Goal: Task Accomplishment & Management: Complete application form

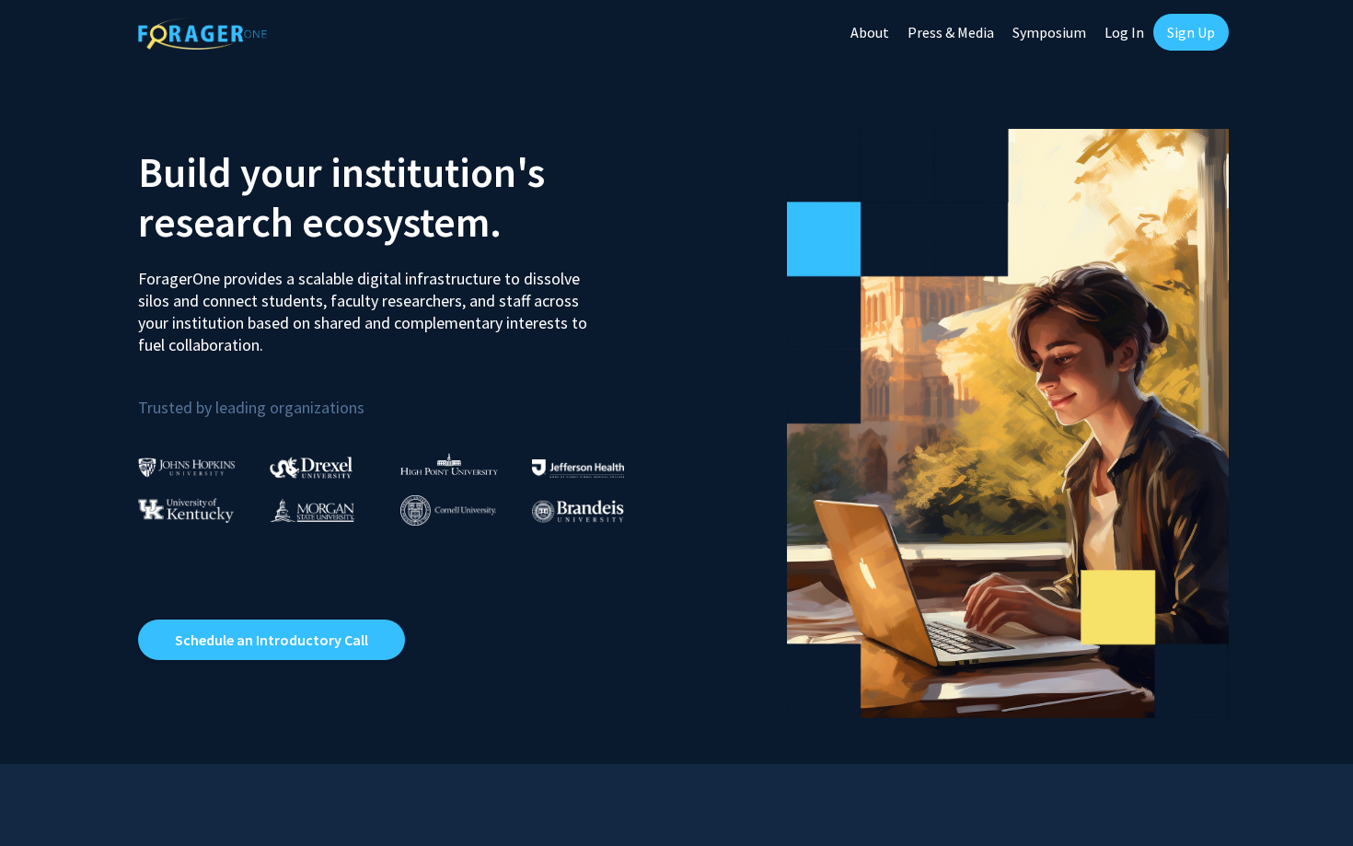
click at [197, 412] on p "Trusted by leading organizations" at bounding box center [400, 396] width 524 height 51
click at [1189, 29] on link "Sign Up" at bounding box center [1190, 32] width 75 height 37
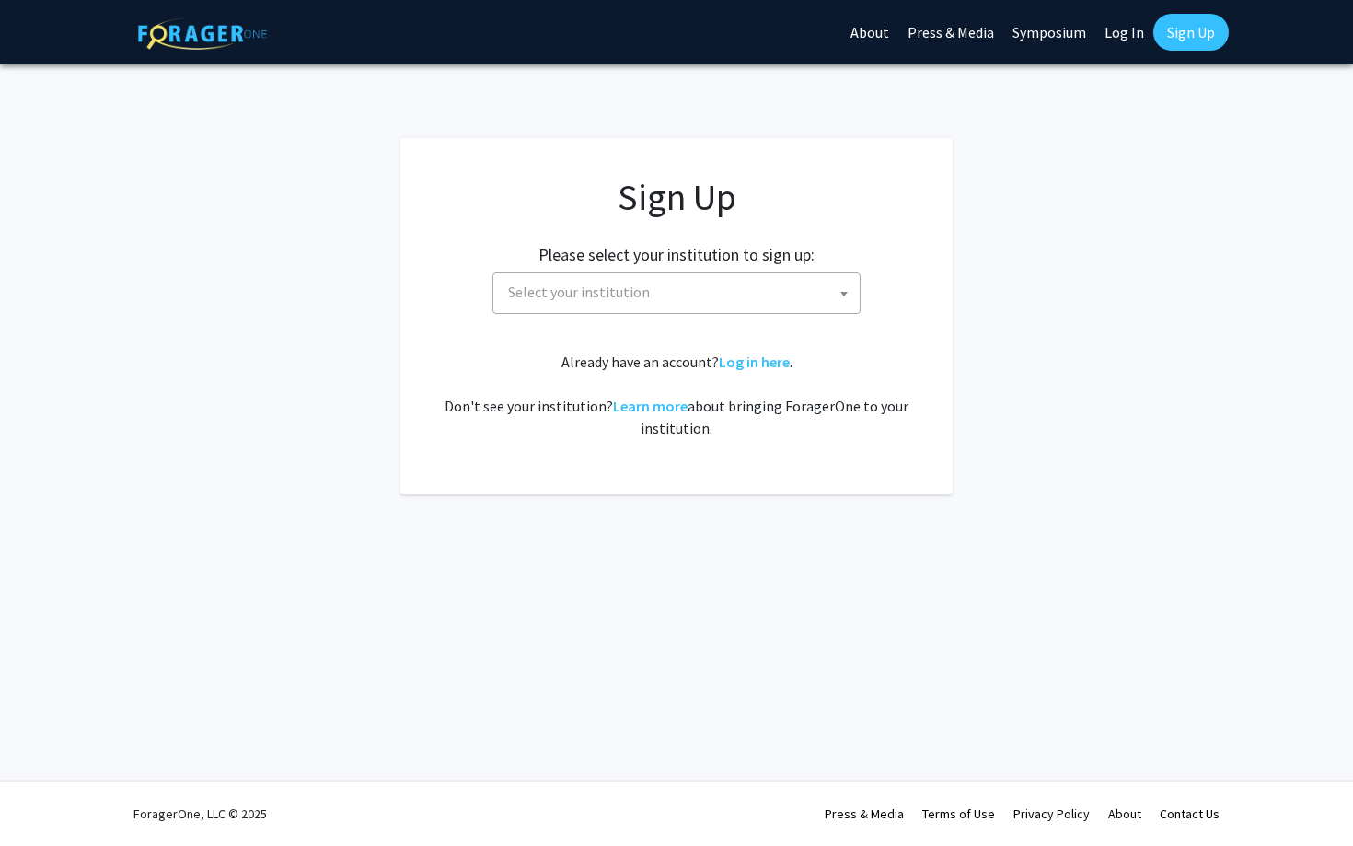
click at [691, 283] on span "Select your institution" at bounding box center [680, 292] width 359 height 38
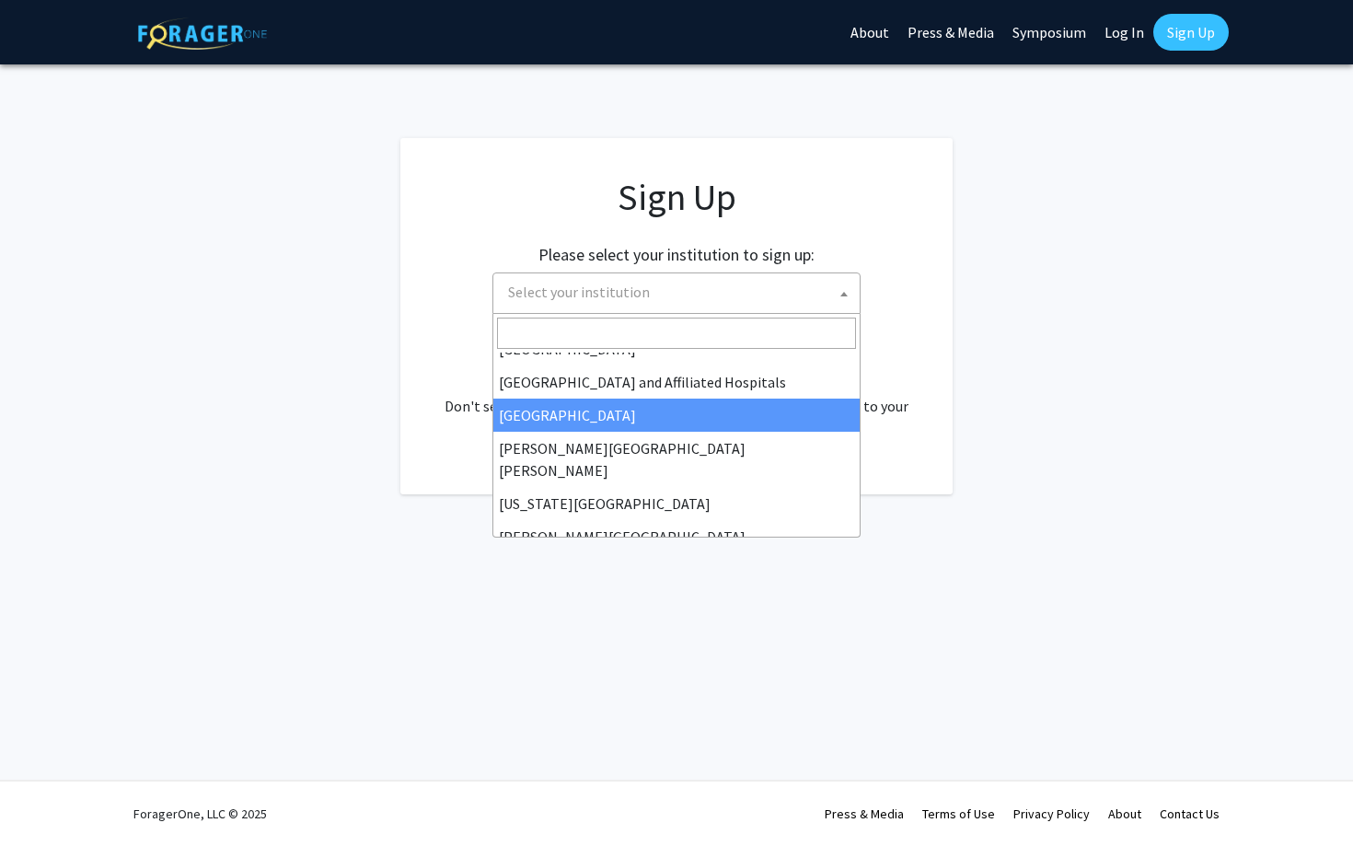
scroll to position [275, 0]
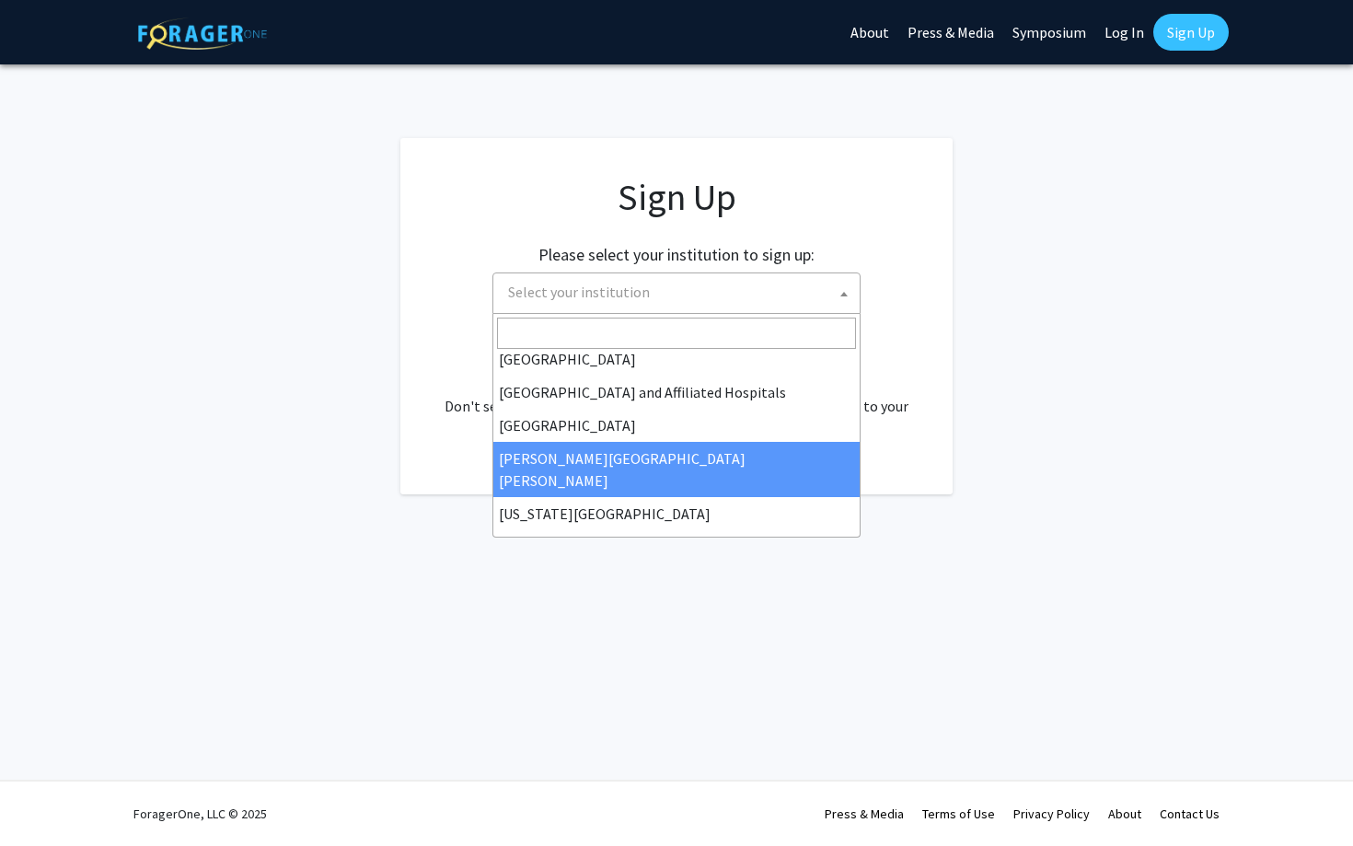
select select "1"
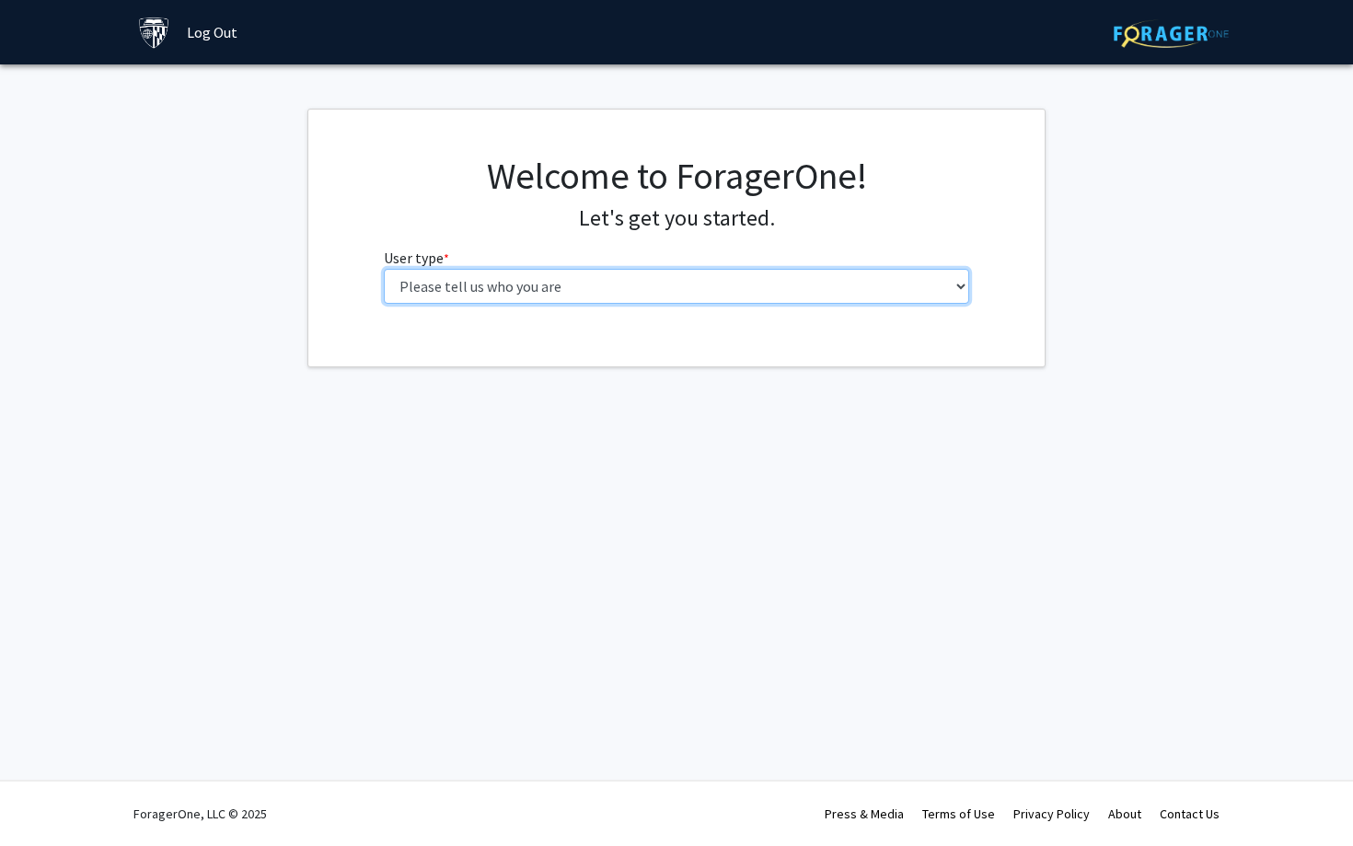
click at [663, 284] on select "Please tell us who you are Undergraduate Student Master's Student Doctoral Cand…" at bounding box center [677, 286] width 586 height 35
select select "2: masters"
click at [384, 269] on select "Please tell us who you are Undergraduate Student Master's Student Doctoral Cand…" at bounding box center [677, 286] width 586 height 35
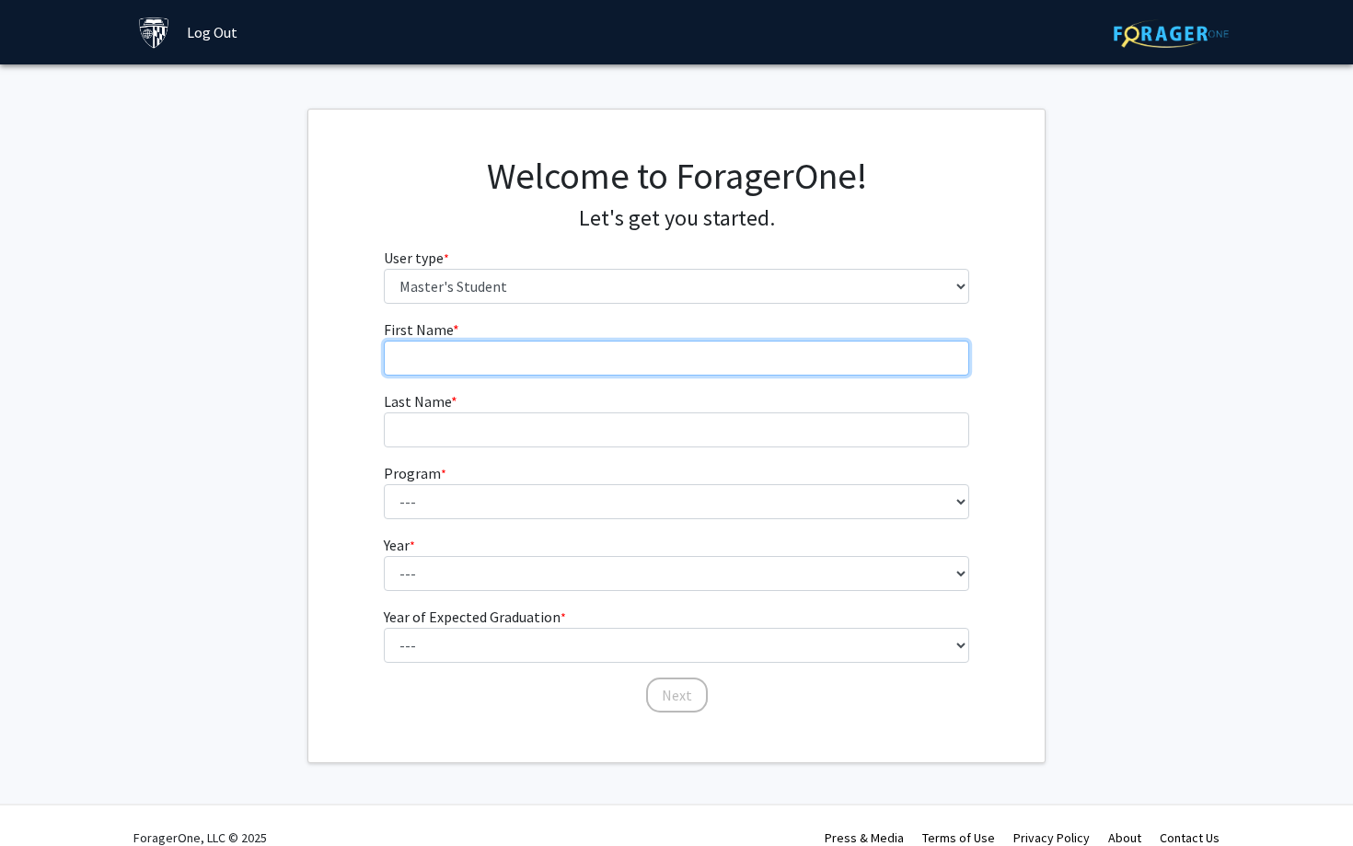
click at [571, 364] on input "First Name * required" at bounding box center [677, 357] width 586 height 35
type input "[PERSON_NAME]"
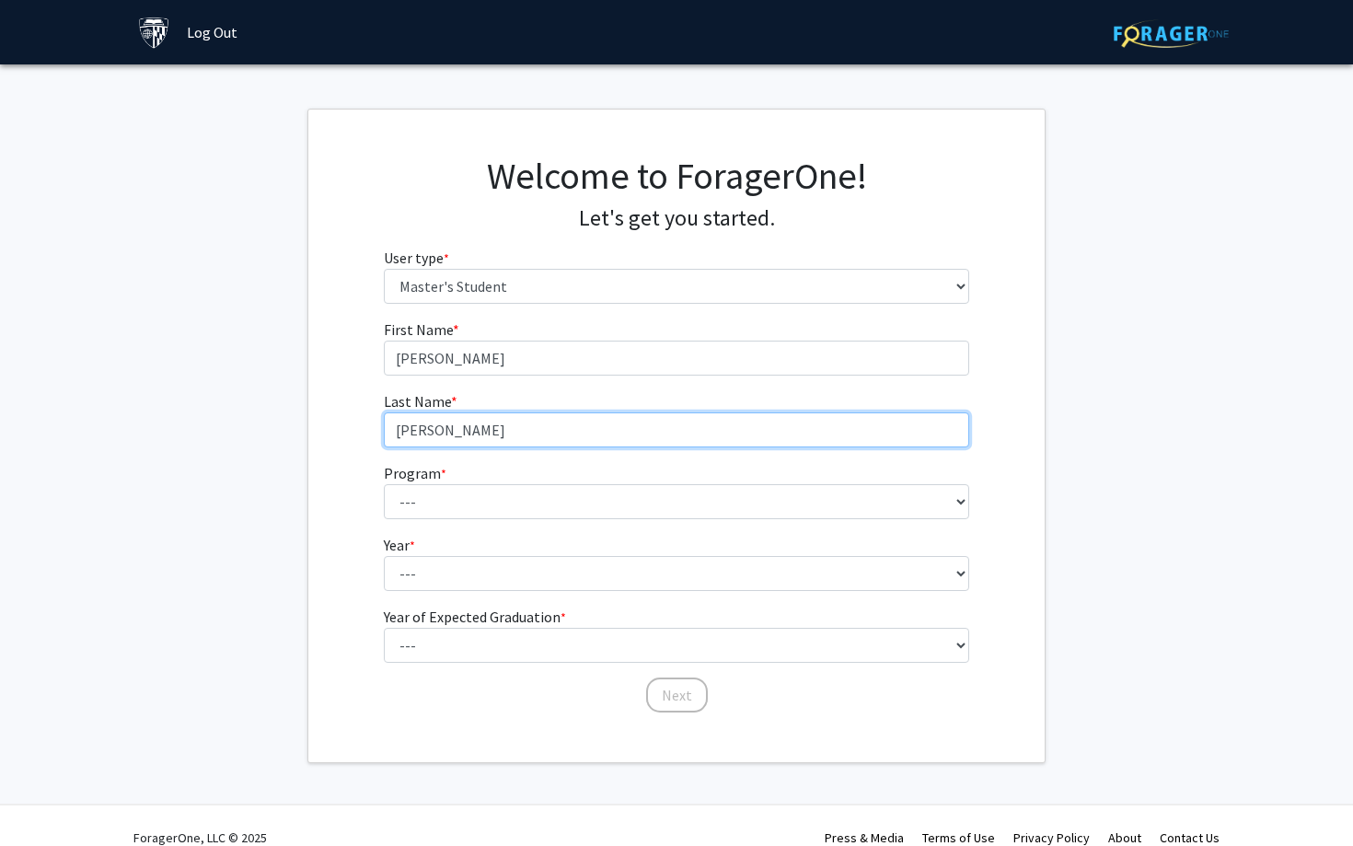
type input "[PERSON_NAME]"
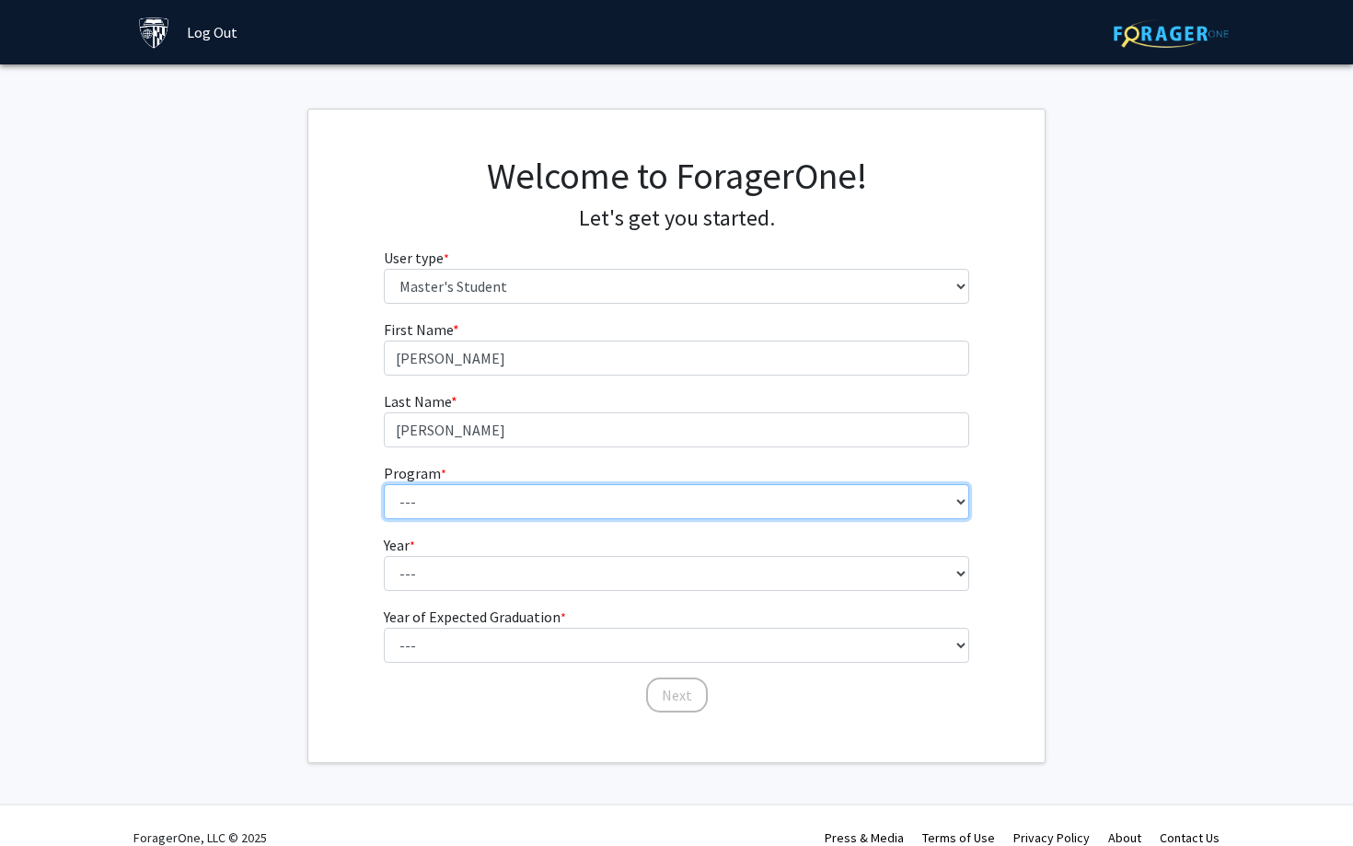
click at [571, 513] on select "--- Anatomy Education Applied and Computational Mathematics Applied Biomedical …" at bounding box center [677, 501] width 586 height 35
select select "50: 39"
click at [384, 484] on select "--- Anatomy Education Applied and Computational Mathematics Applied Biomedical …" at bounding box center [677, 501] width 586 height 35
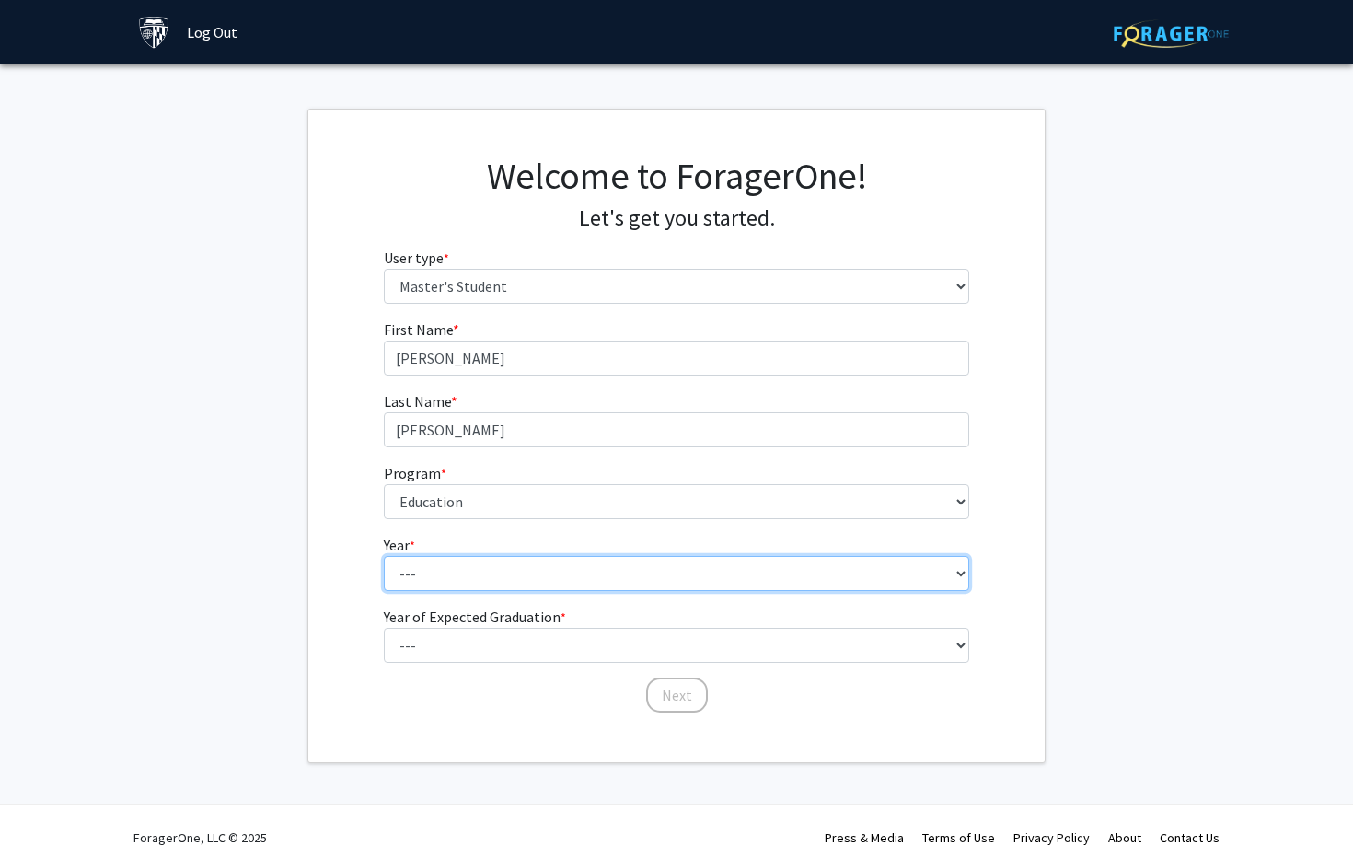
click at [490, 568] on select "--- First Year Second Year" at bounding box center [677, 573] width 586 height 35
select select "1: first_year"
click at [384, 556] on select "--- First Year Second Year" at bounding box center [677, 573] width 586 height 35
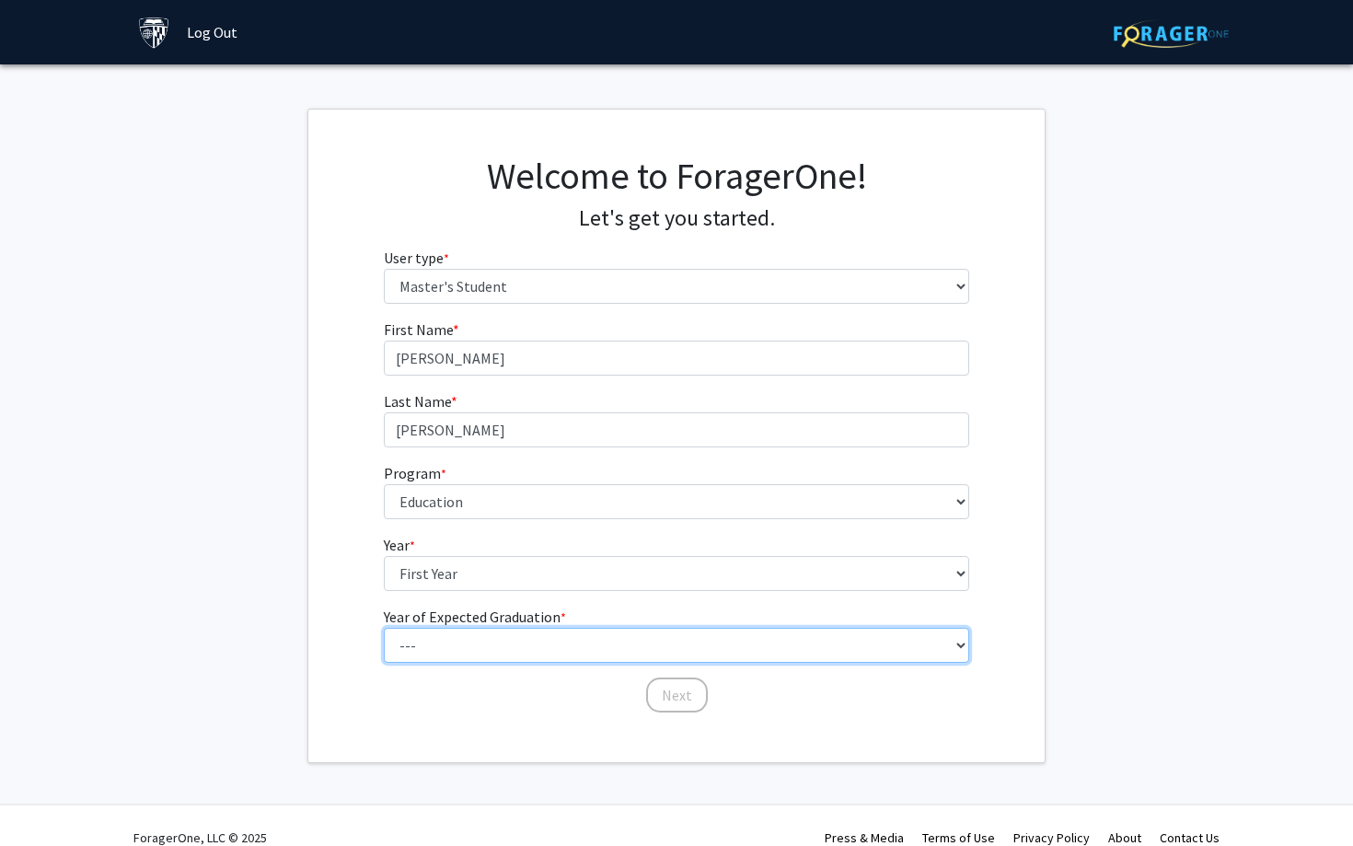
click at [471, 648] on select "--- 2025 2026 2027 2028 2029 2030 2031 2032 2033 2034" at bounding box center [677, 645] width 586 height 35
select select "2: 2026"
click at [384, 628] on select "--- 2025 2026 2027 2028 2029 2030 2031 2032 2033 2034" at bounding box center [677, 645] width 586 height 35
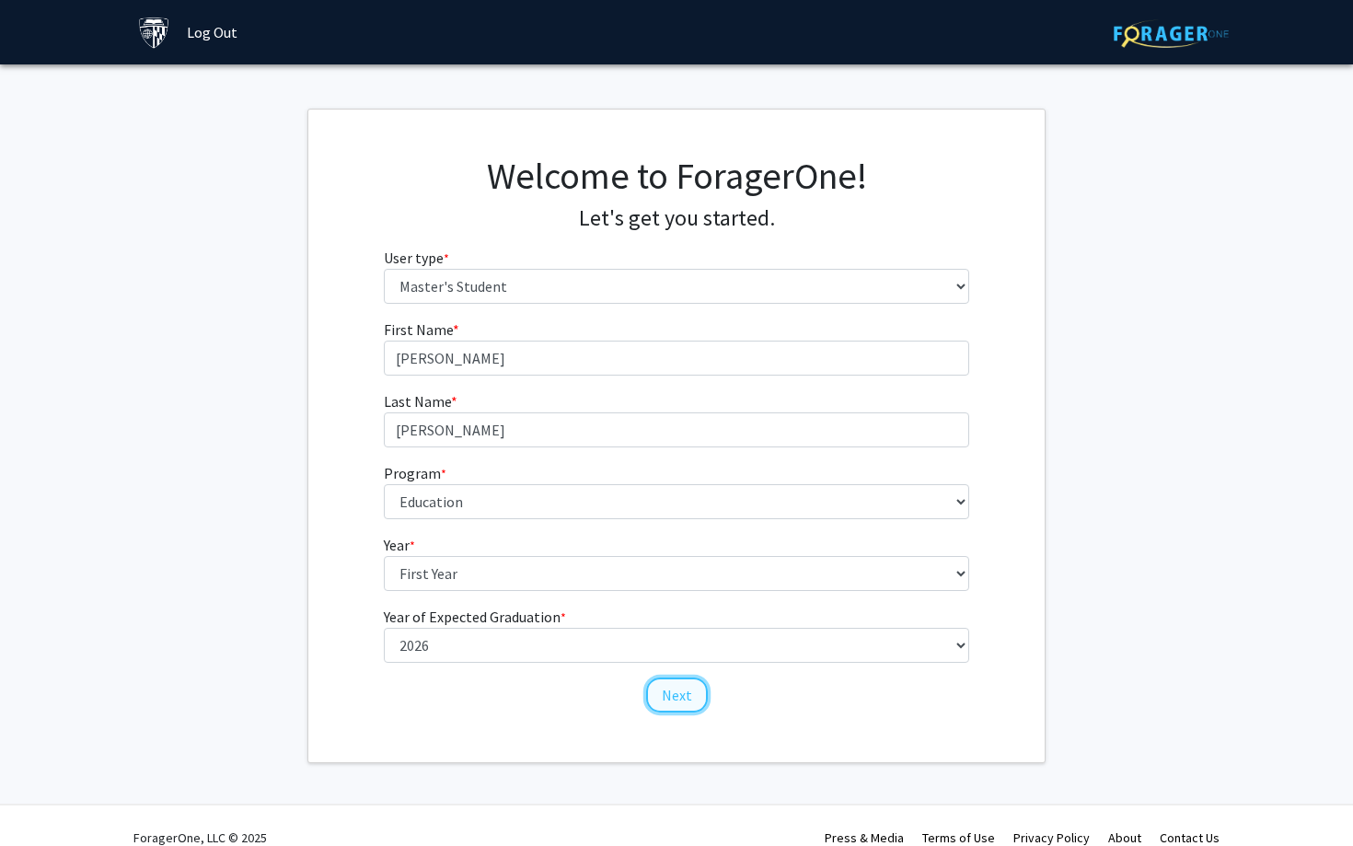
click at [662, 697] on button "Next" at bounding box center [677, 694] width 62 height 35
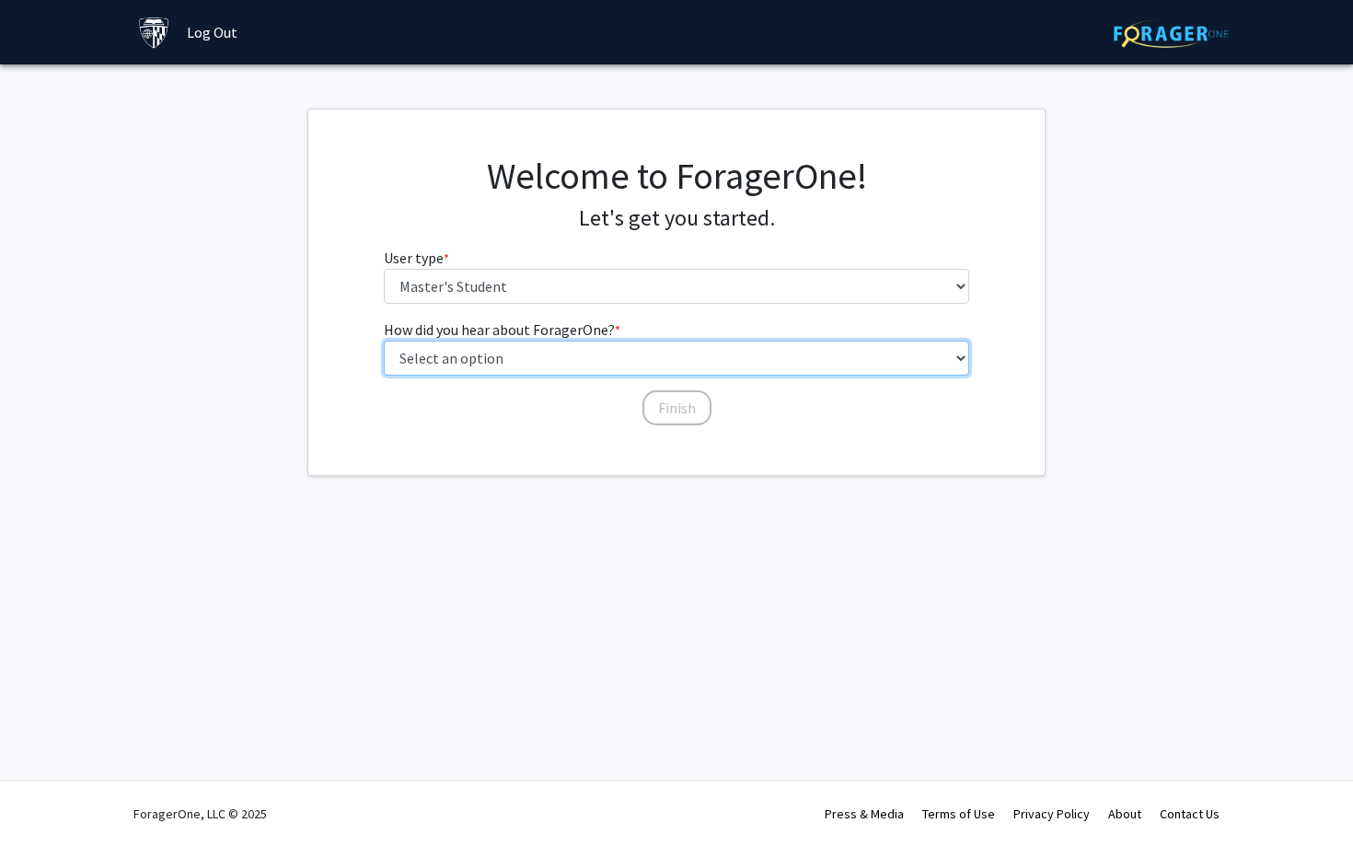
click at [578, 358] on select "Select an option Peer/student recommendation Faculty/staff recommendation Unive…" at bounding box center [677, 357] width 586 height 35
select select "2: faculty_recommendation"
click at [384, 340] on select "Select an option Peer/student recommendation Faculty/staff recommendation Unive…" at bounding box center [677, 357] width 586 height 35
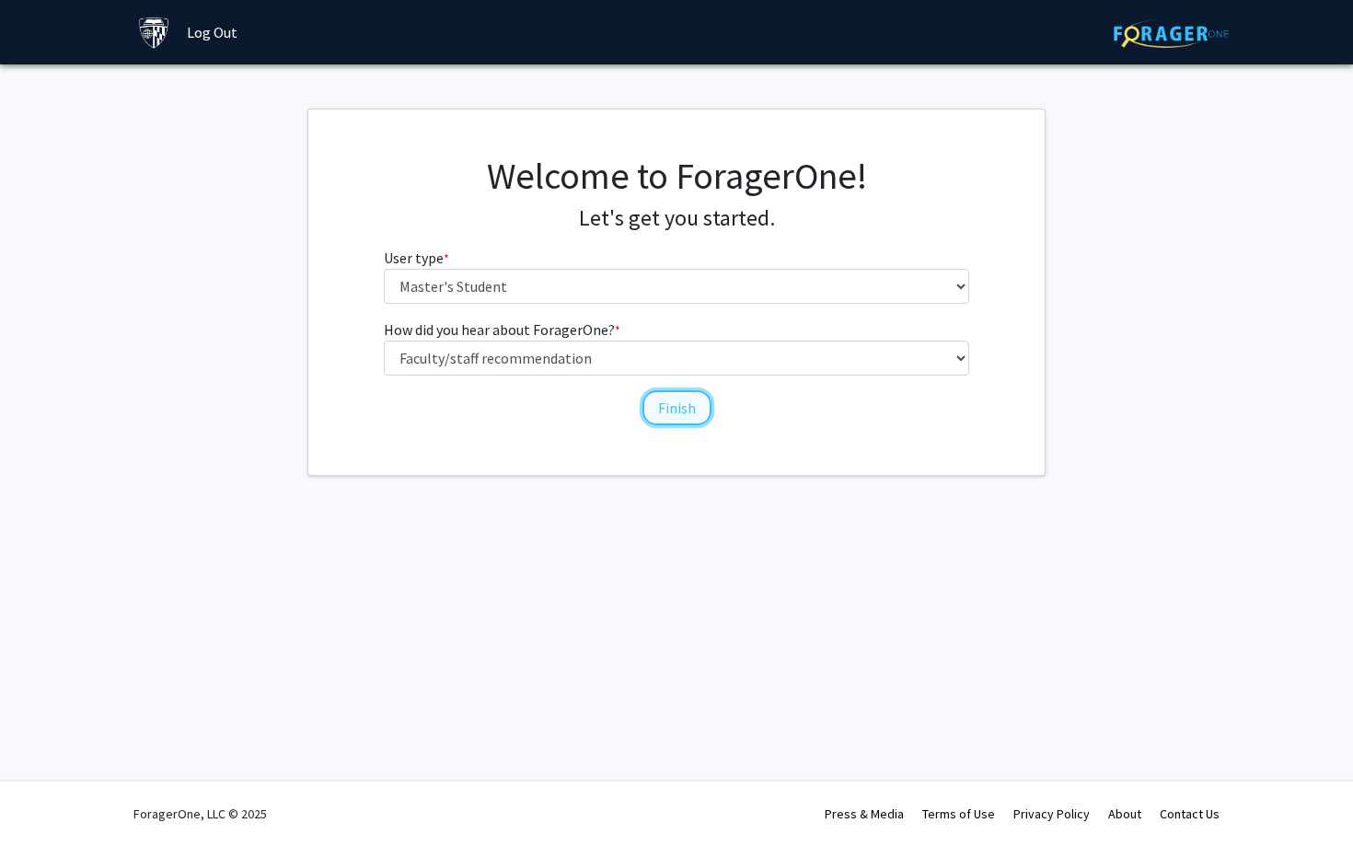
click at [654, 408] on button "Finish" at bounding box center [676, 407] width 69 height 35
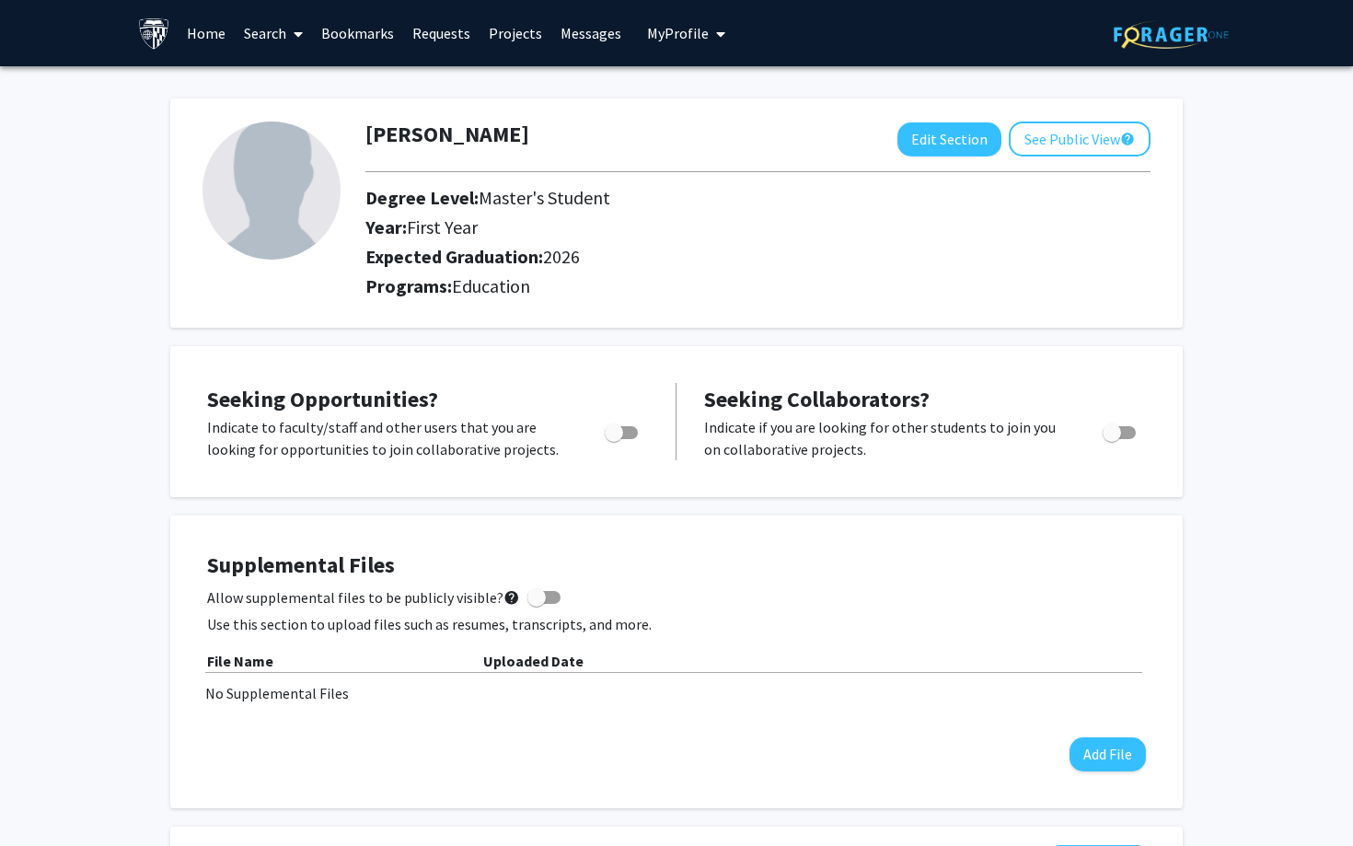
click at [621, 430] on span "Toggle" at bounding box center [614, 432] width 18 height 18
click at [614, 439] on input "Are you actively seeking opportunities?" at bounding box center [613, 439] width 1 height 1
checkbox input "true"
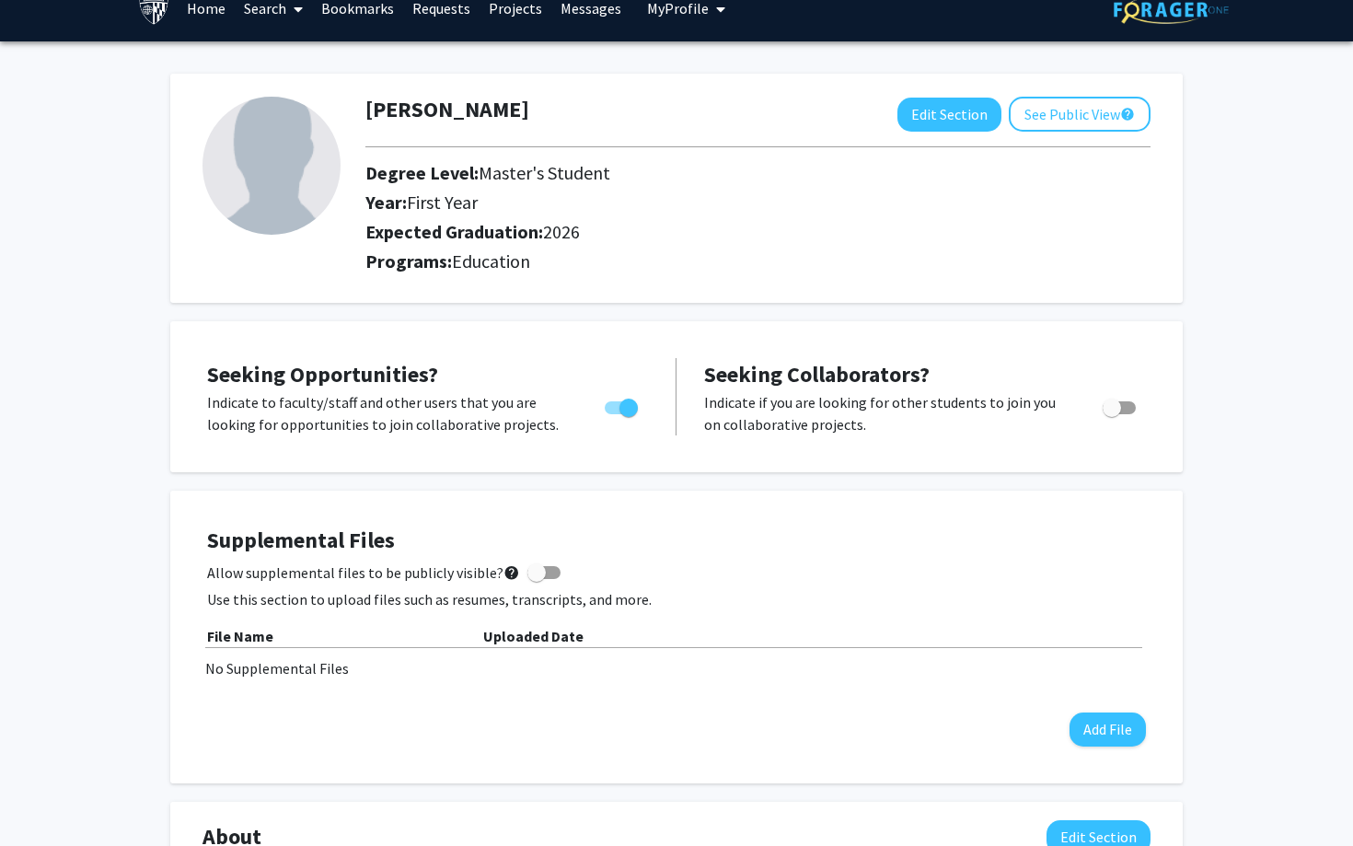
scroll to position [32, 0]
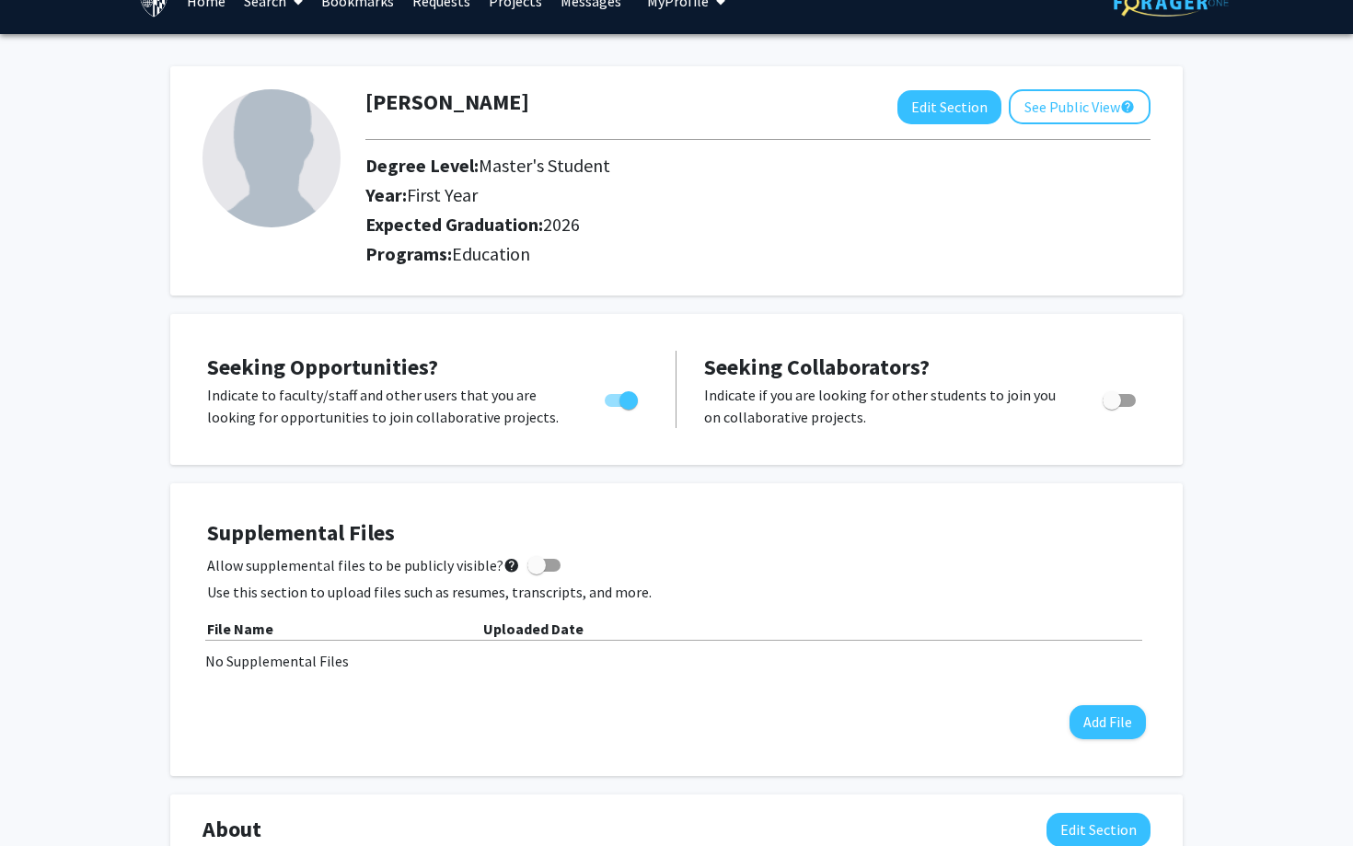
click at [1126, 401] on span "Toggle" at bounding box center [1118, 400] width 33 height 13
click at [1112, 407] on input "Would you like to receive other student requests to work with you?" at bounding box center [1111, 407] width 1 height 1
checkbox input "true"
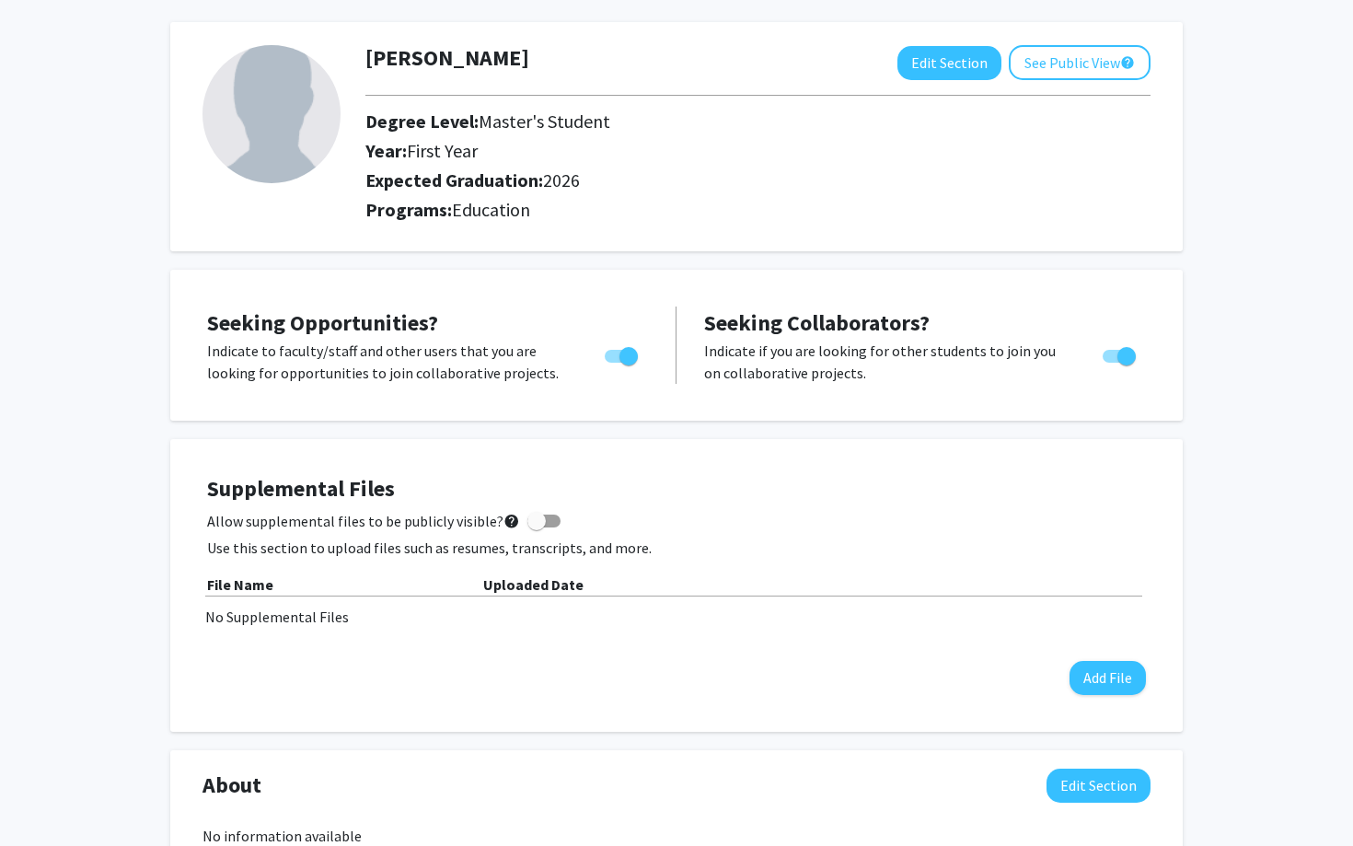
scroll to position [103, 0]
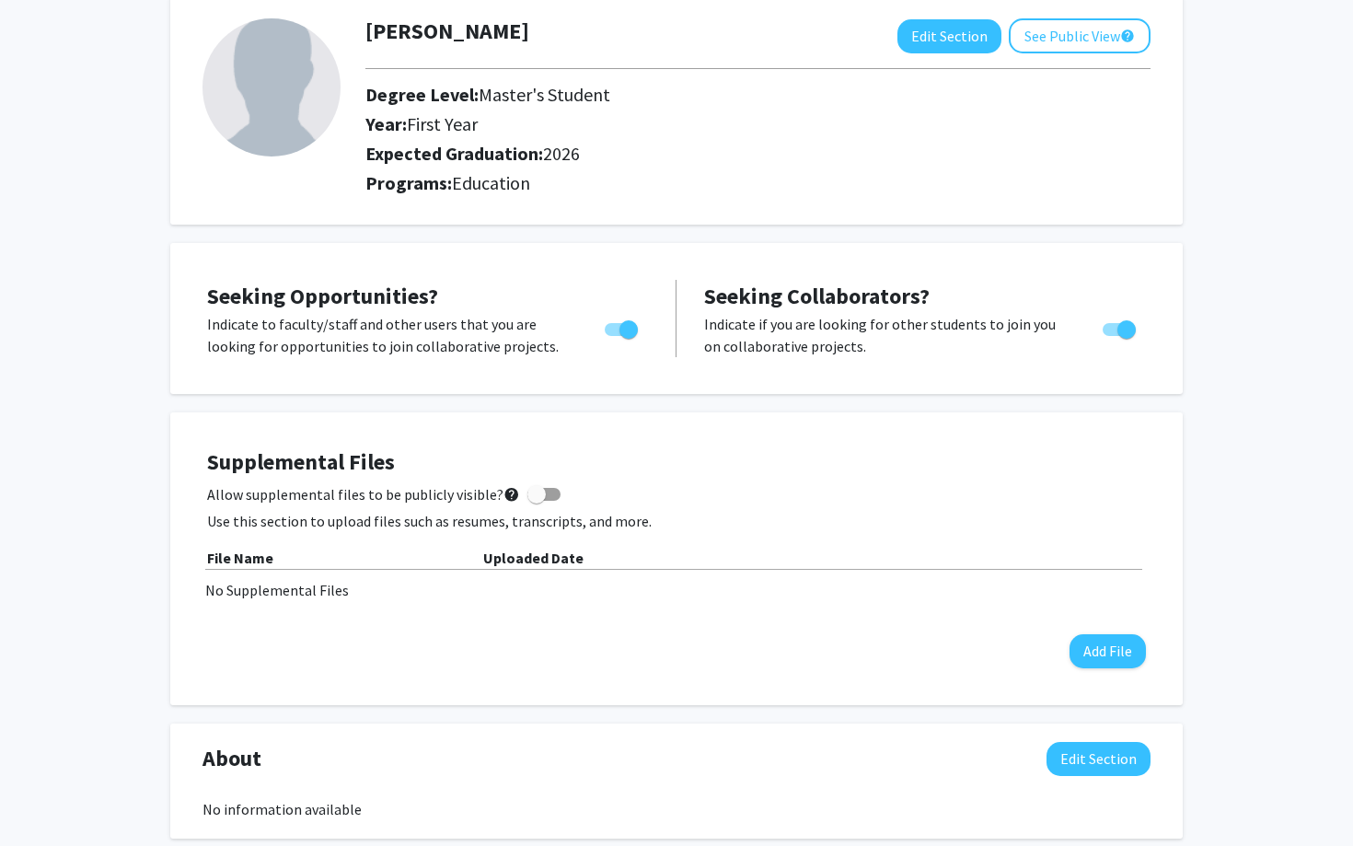
click at [232, 325] on p "Indicate to faculty/staff and other users that you are looking for opportunitie…" at bounding box center [388, 335] width 363 height 44
click at [448, 344] on p "Indicate to faculty/staff and other users that you are looking for opportunitie…" at bounding box center [388, 335] width 363 height 44
click at [297, 491] on span "Allow supplemental files to be publicly visible? help" at bounding box center [363, 494] width 313 height 22
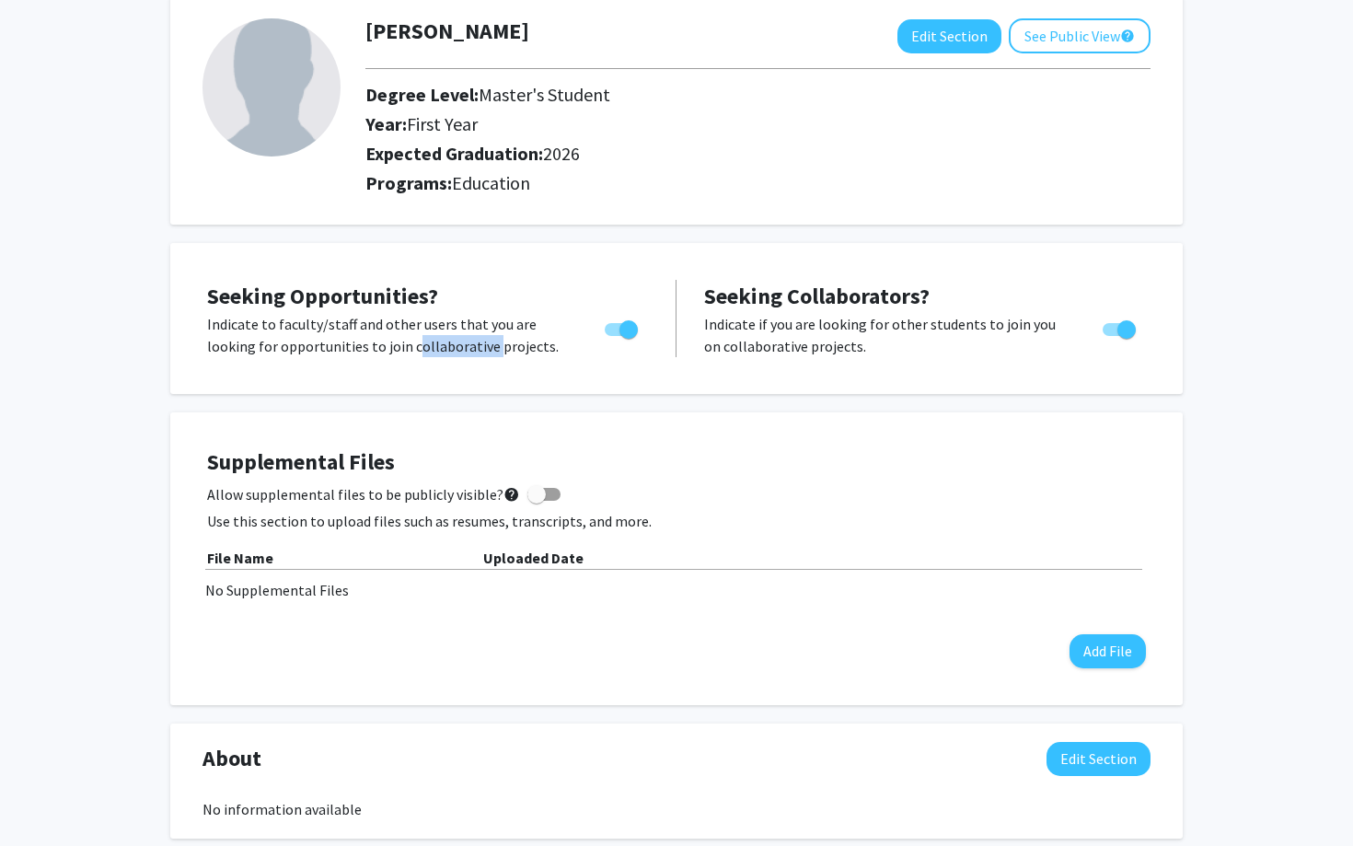
click at [536, 501] on input "Allow supplemental files to be publicly visible? help" at bounding box center [536, 501] width 1 height 1
click at [297, 491] on span "Allow supplemental files to be publicly visible? help" at bounding box center [363, 494] width 313 height 22
click at [536, 501] on input "Allow supplemental files to be publicly visible? help" at bounding box center [536, 501] width 1 height 1
click at [297, 491] on span "Allow supplemental files to be publicly visible? help" at bounding box center [363, 494] width 313 height 22
click at [536, 501] on input "Allow supplemental files to be publicly visible? help" at bounding box center [536, 501] width 1 height 1
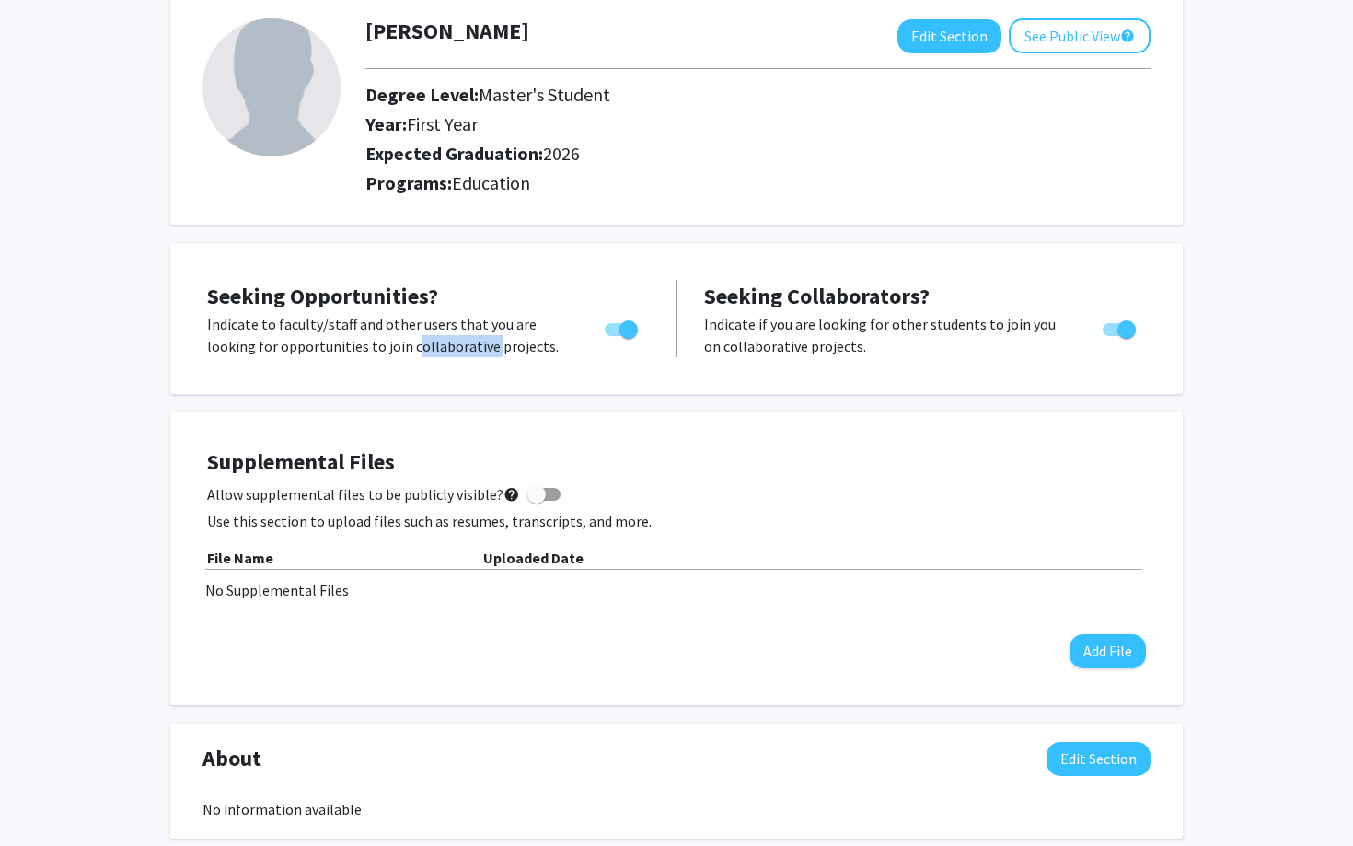
click at [297, 491] on span "Allow supplemental files to be publicly visible? help" at bounding box center [363, 494] width 313 height 22
click at [536, 501] on input "Allow supplemental files to be publicly visible? help" at bounding box center [536, 501] width 1 height 1
click at [297, 491] on span "Allow supplemental files to be publicly visible? help" at bounding box center [363, 494] width 313 height 22
click at [536, 501] on input "Allow supplemental files to be publicly visible? help" at bounding box center [536, 501] width 1 height 1
click at [297, 491] on span "Allow supplemental files to be publicly visible? help" at bounding box center [363, 494] width 313 height 22
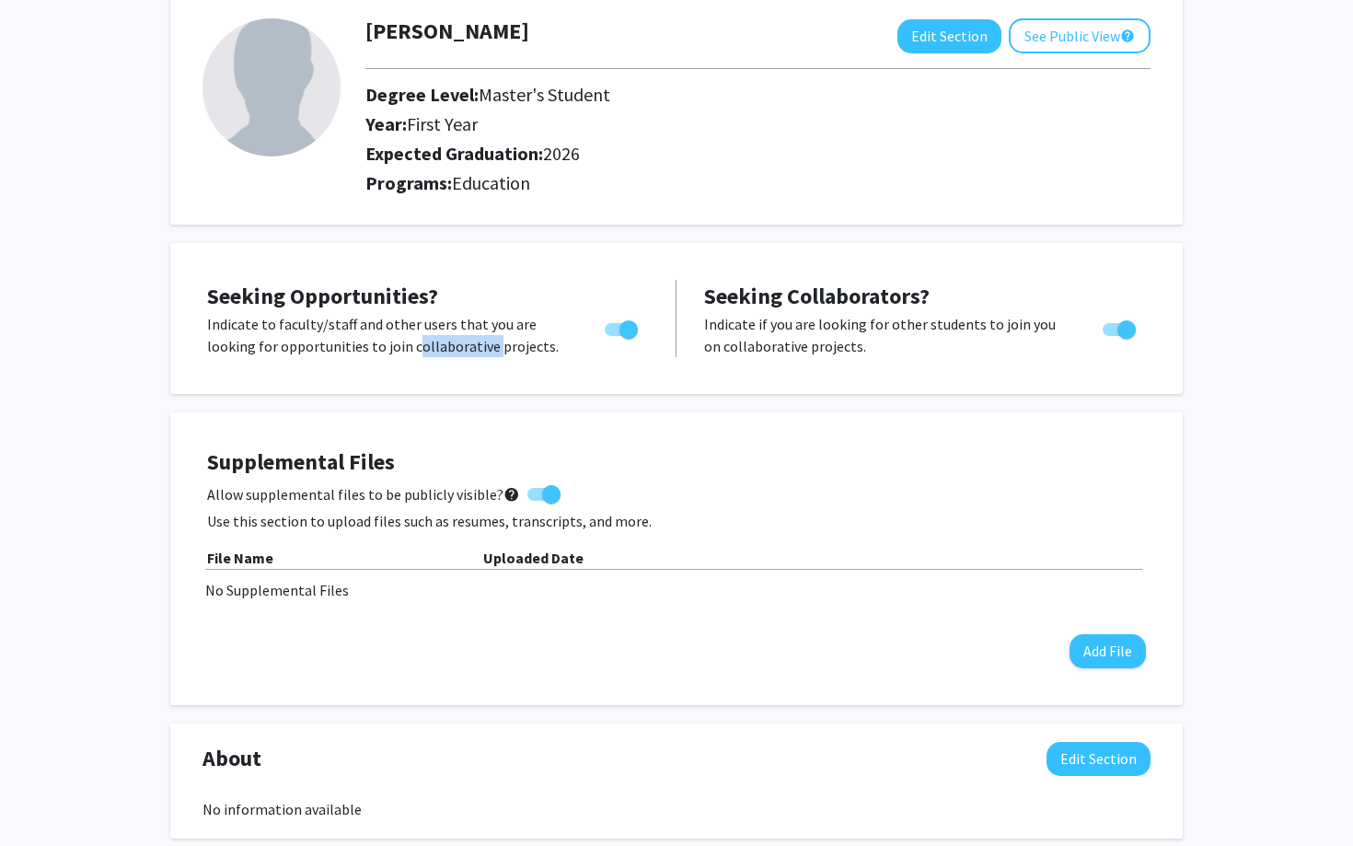
click at [536, 501] on input "Allow supplemental files to be publicly visible? help" at bounding box center [536, 501] width 1 height 1
click at [297, 491] on span "Allow supplemental files to be publicly visible? help" at bounding box center [363, 494] width 313 height 22
click at [536, 501] on input "Allow supplemental files to be publicly visible? help" at bounding box center [536, 501] width 1 height 1
click at [297, 491] on span "Allow supplemental files to be publicly visible? help" at bounding box center [363, 494] width 313 height 22
click at [536, 501] on input "Allow supplemental files to be publicly visible? help" at bounding box center [536, 501] width 1 height 1
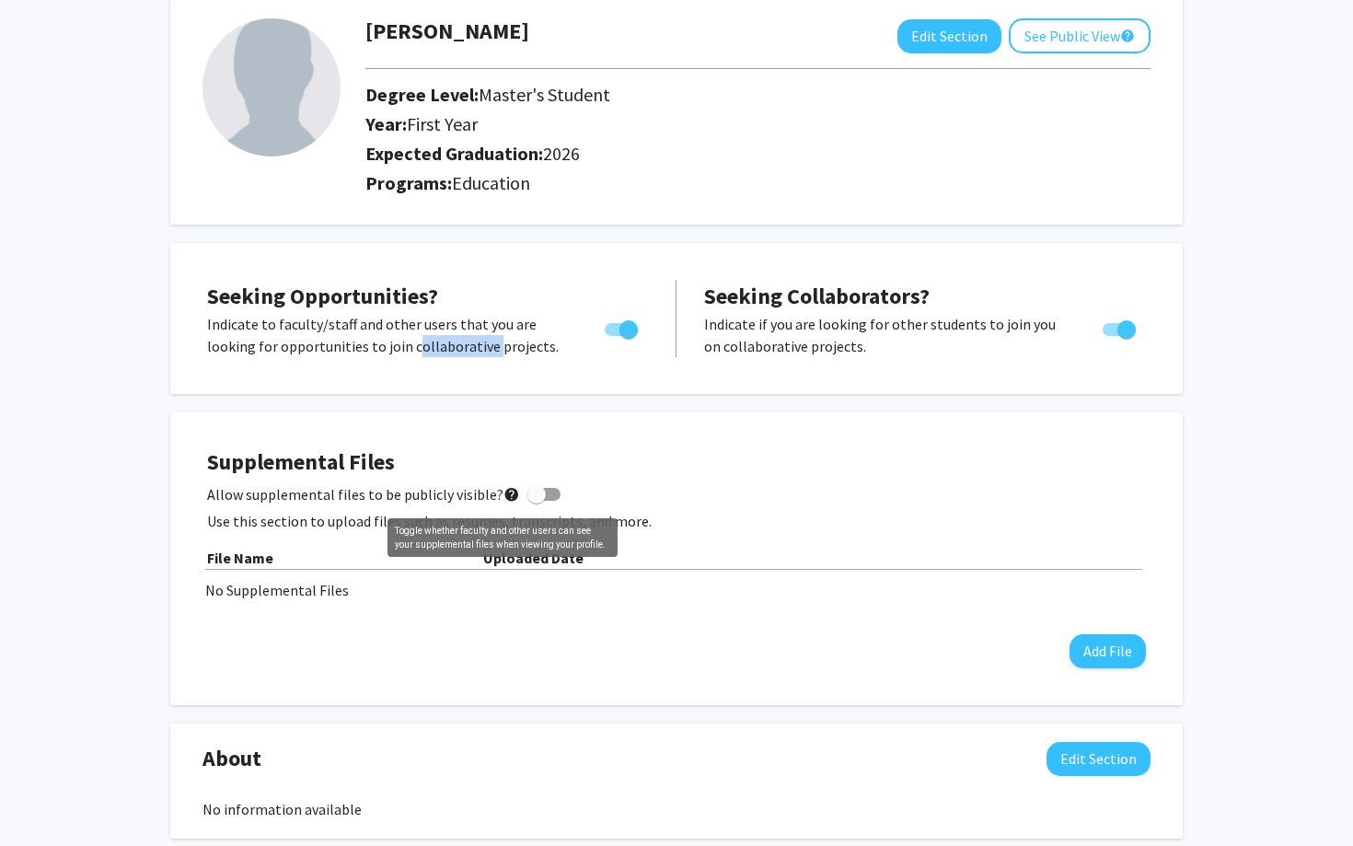
click at [503, 490] on mat-icon "help" at bounding box center [511, 494] width 17 height 22
click at [536, 501] on input "Allow supplemental files to be publicly visible? help" at bounding box center [536, 501] width 1 height 1
click at [503, 490] on mat-icon "help" at bounding box center [511, 494] width 17 height 22
click at [536, 501] on input "Allow supplemental files to be publicly visible? help" at bounding box center [536, 501] width 1 height 1
checkbox input "false"
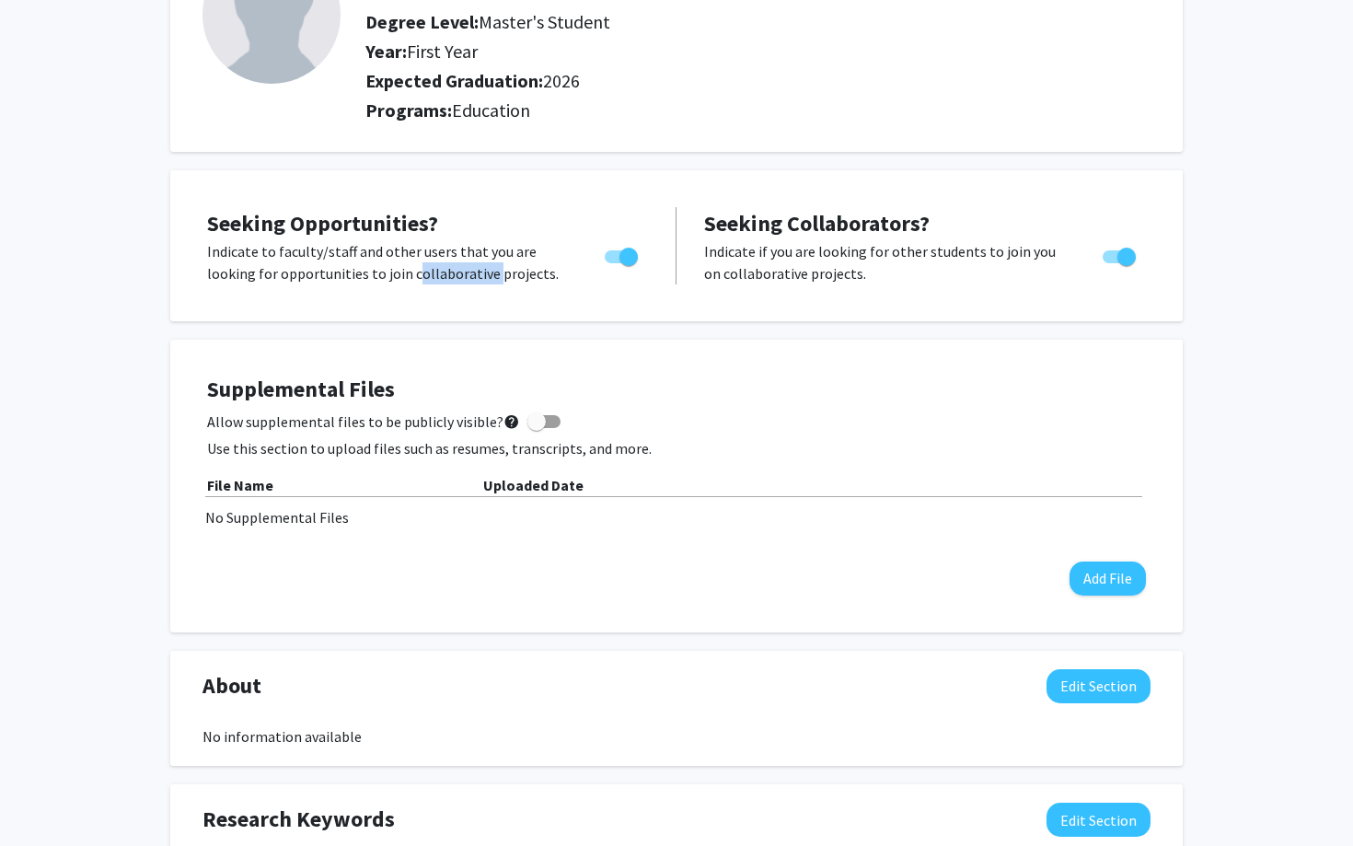
scroll to position [0, 0]
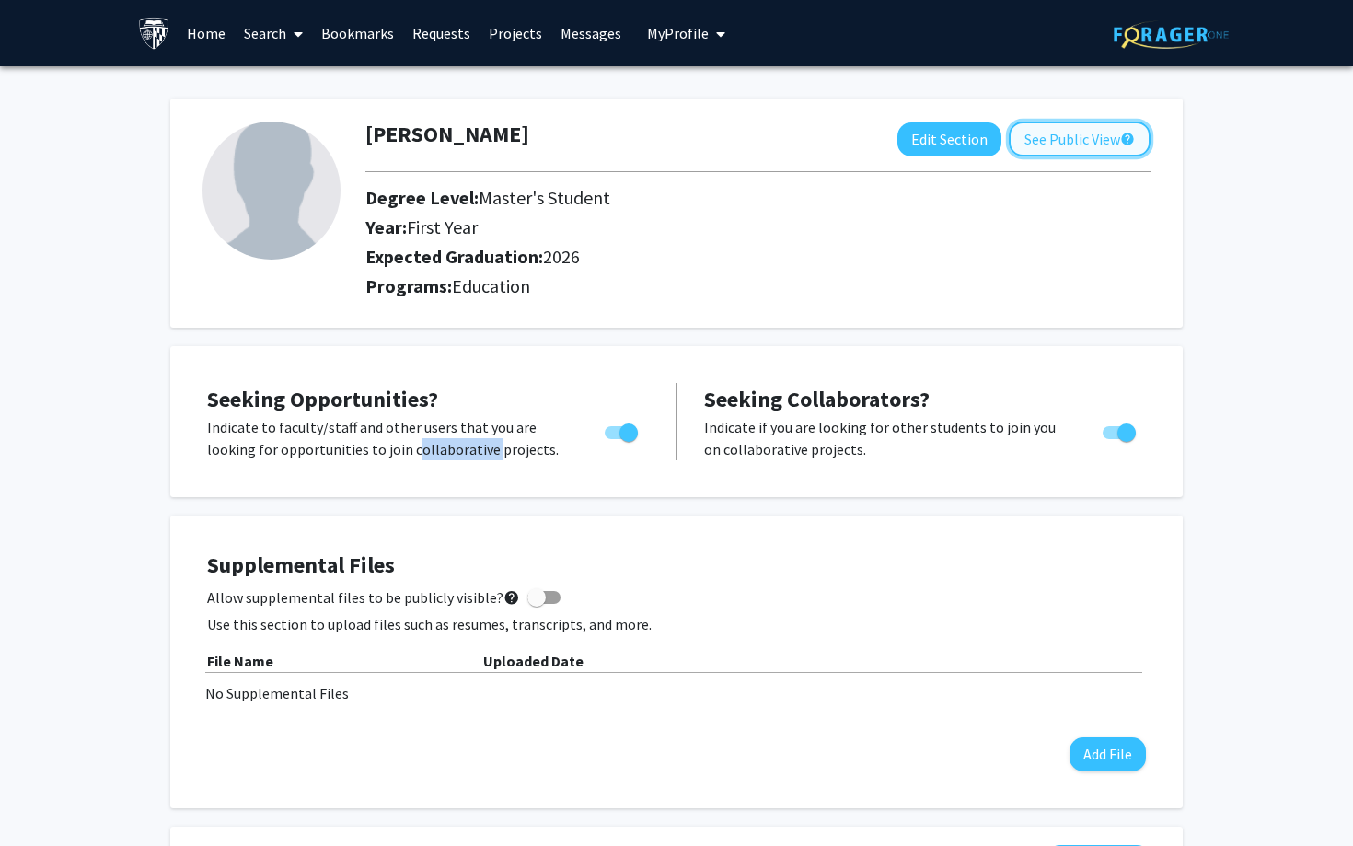
click at [1049, 138] on button "See Public View help" at bounding box center [1080, 138] width 142 height 35
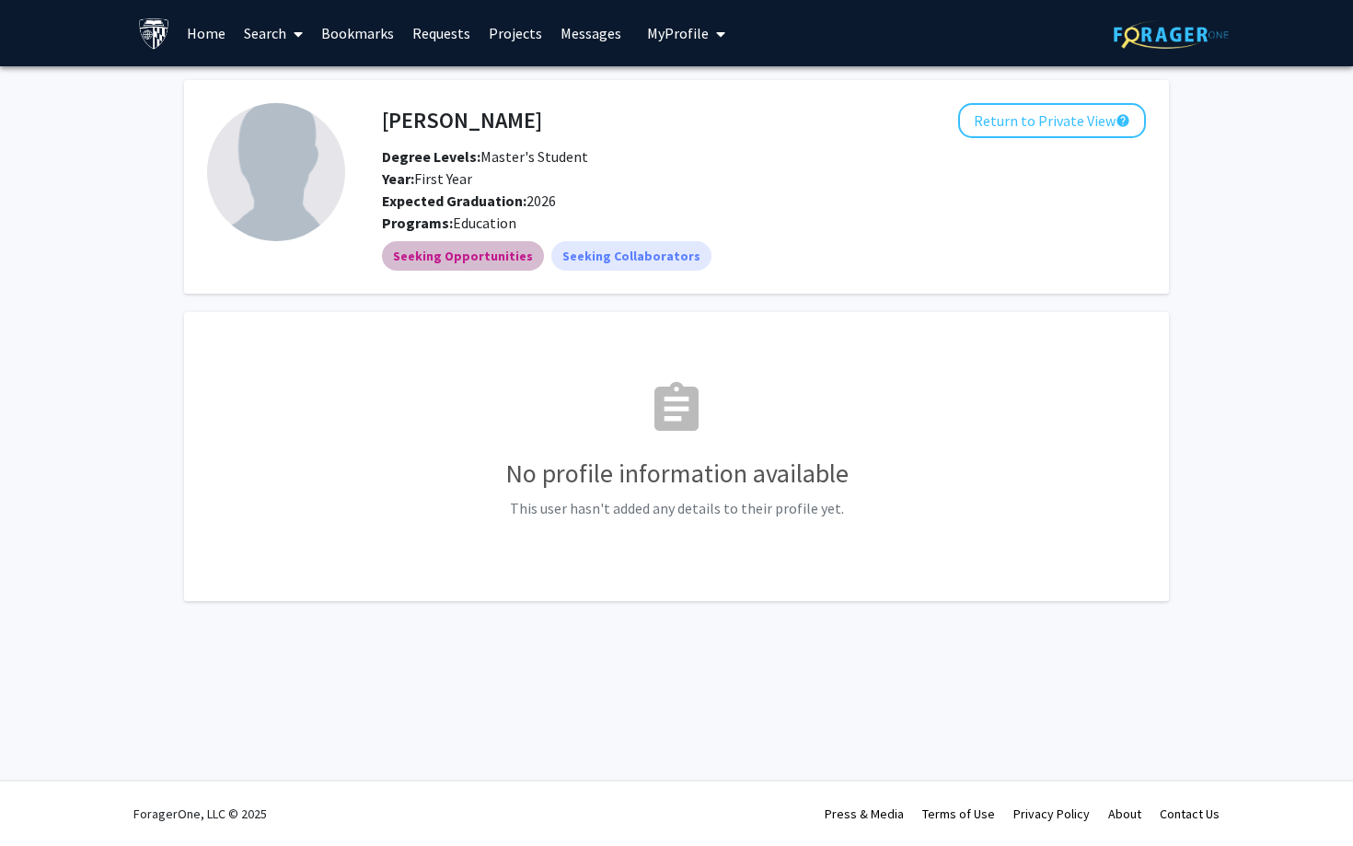
click at [452, 248] on mat-chip "Seeking Opportunities" at bounding box center [463, 255] width 162 height 29
click at [461, 264] on mat-chip "Seeking Opportunities" at bounding box center [463, 255] width 162 height 29
click at [571, 243] on mat-chip "Seeking Collaborators" at bounding box center [631, 255] width 160 height 29
click at [198, 29] on link "Home" at bounding box center [206, 33] width 57 height 64
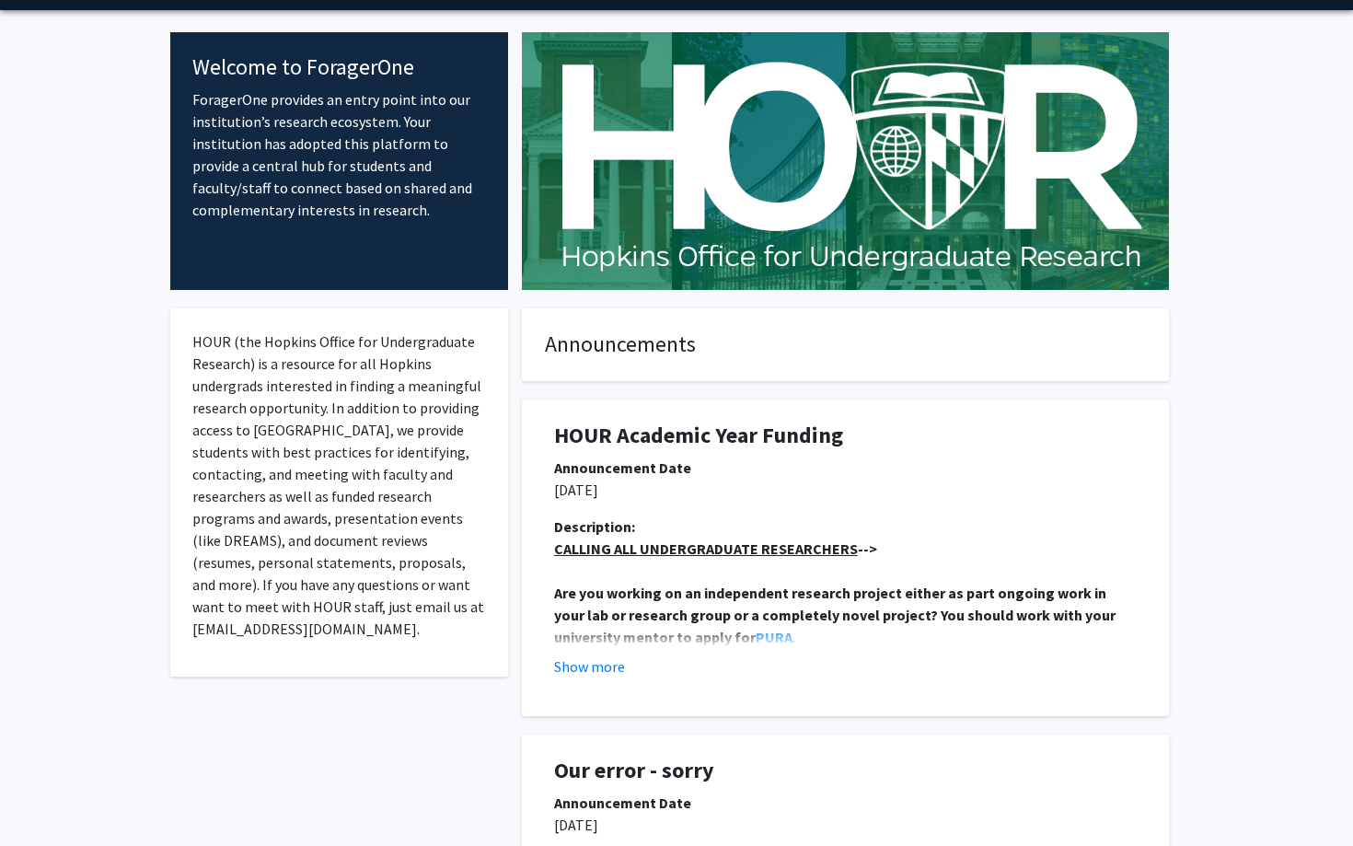
scroll to position [86, 0]
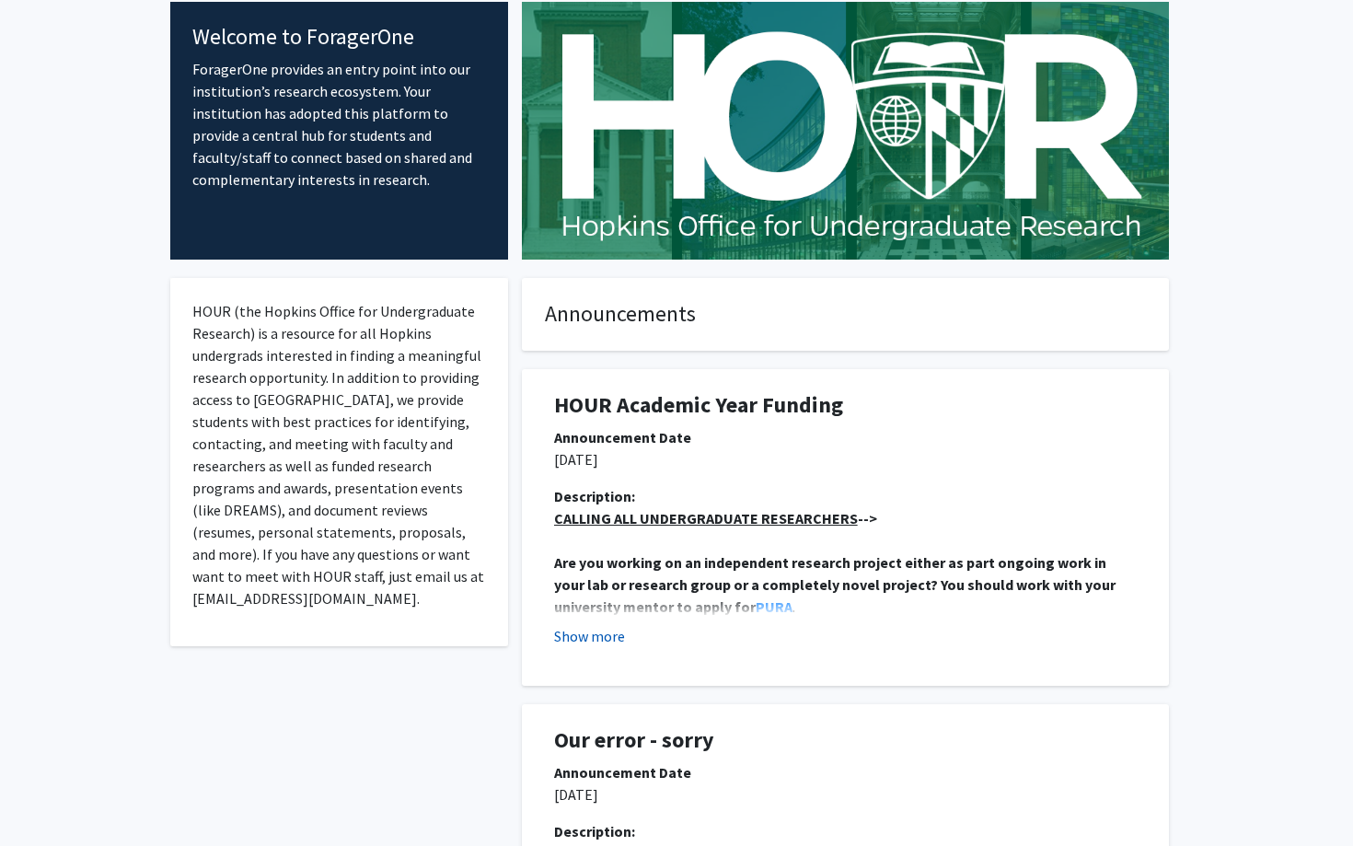
click at [593, 637] on button "Show more" at bounding box center [589, 636] width 71 height 22
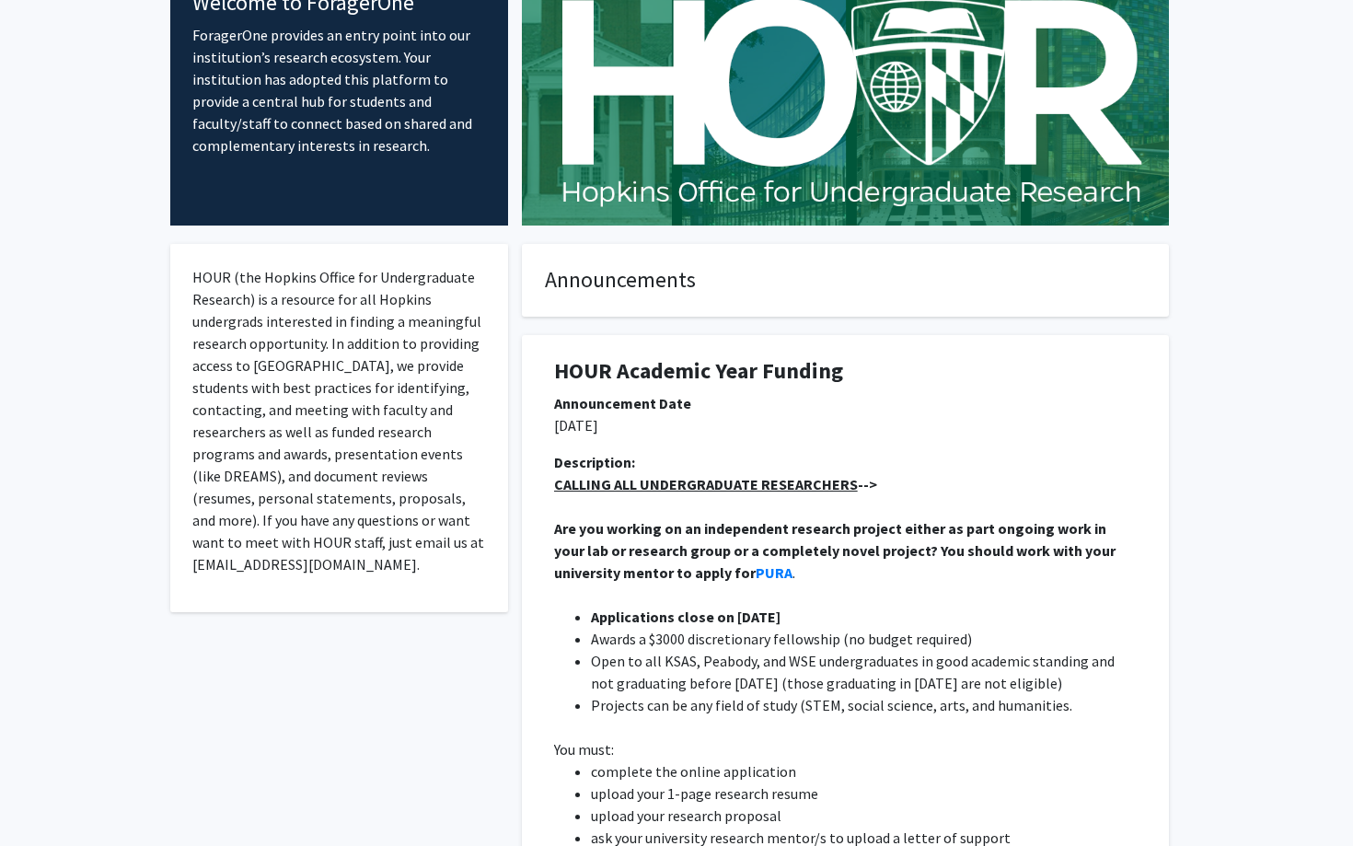
scroll to position [0, 0]
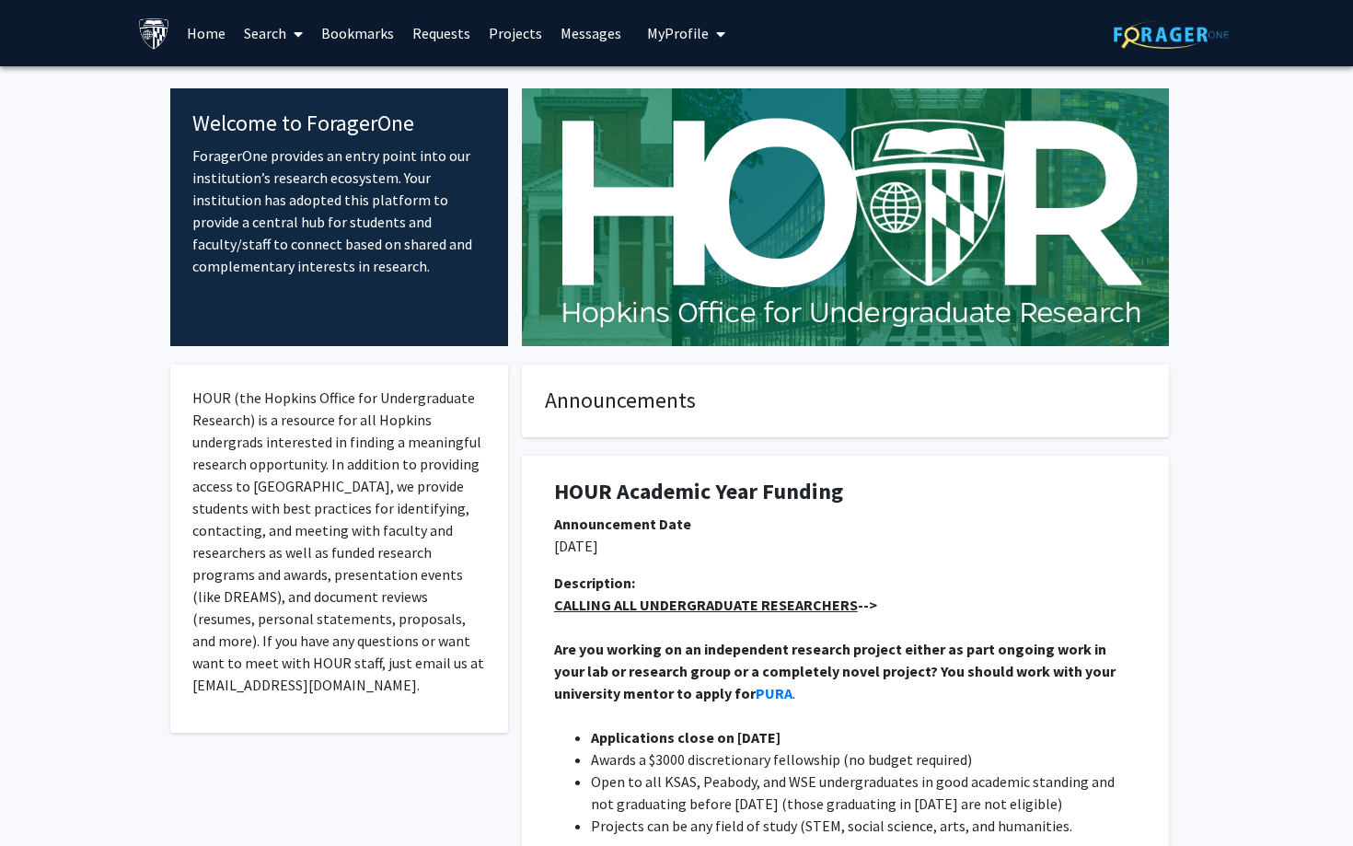
click at [286, 29] on span at bounding box center [294, 34] width 17 height 64
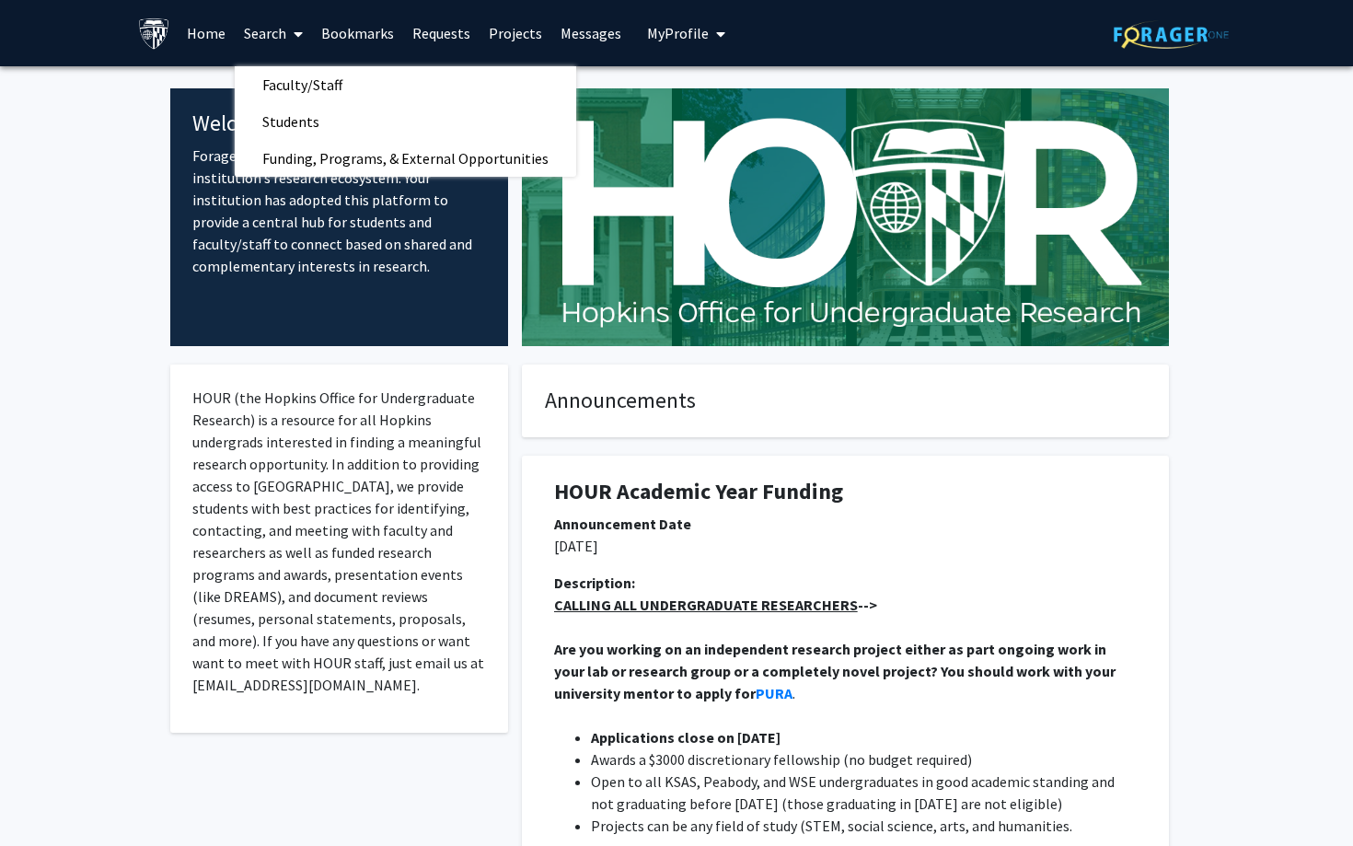
click at [371, 30] on link "Bookmarks" at bounding box center [357, 33] width 91 height 64
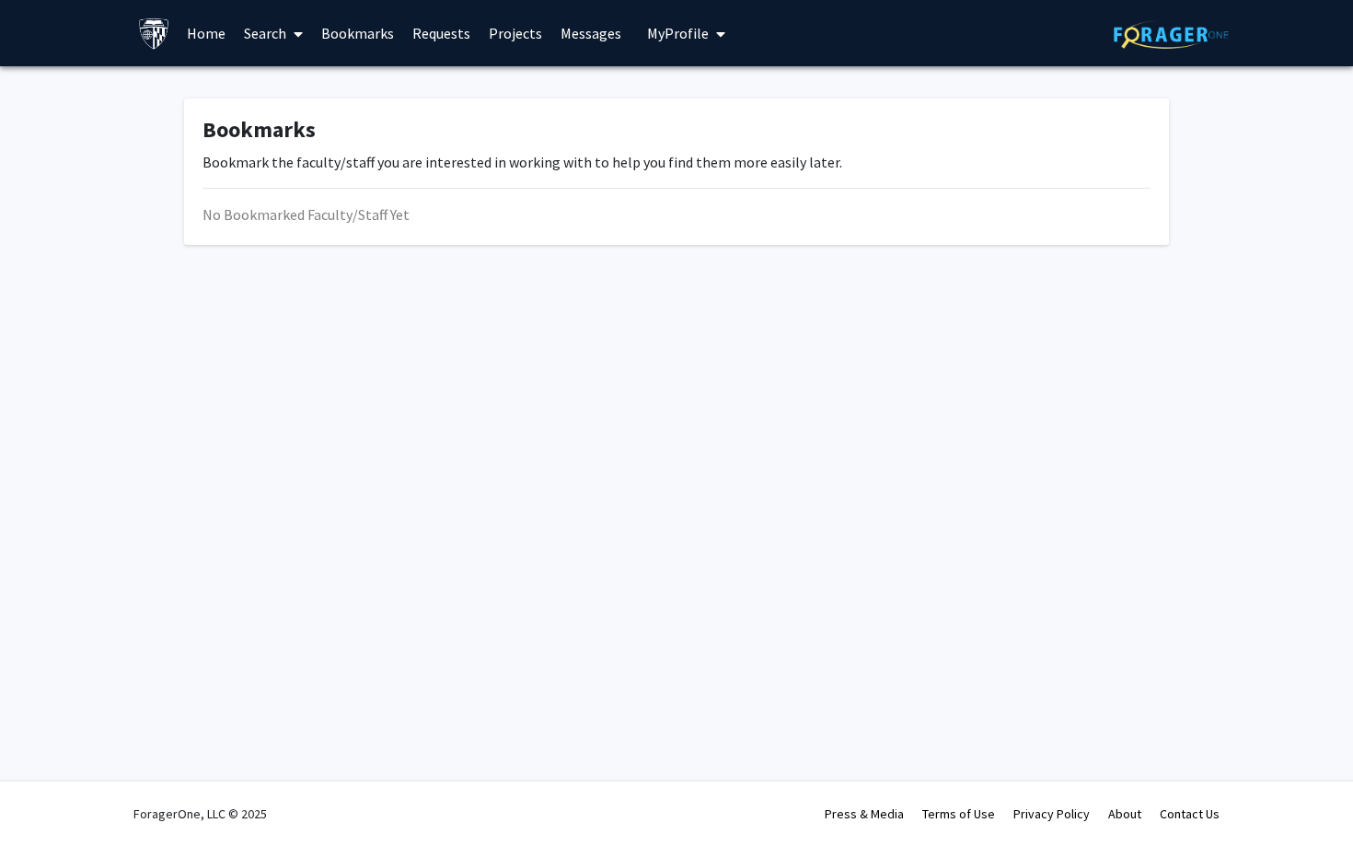
click at [423, 33] on link "Requests" at bounding box center [441, 33] width 76 height 64
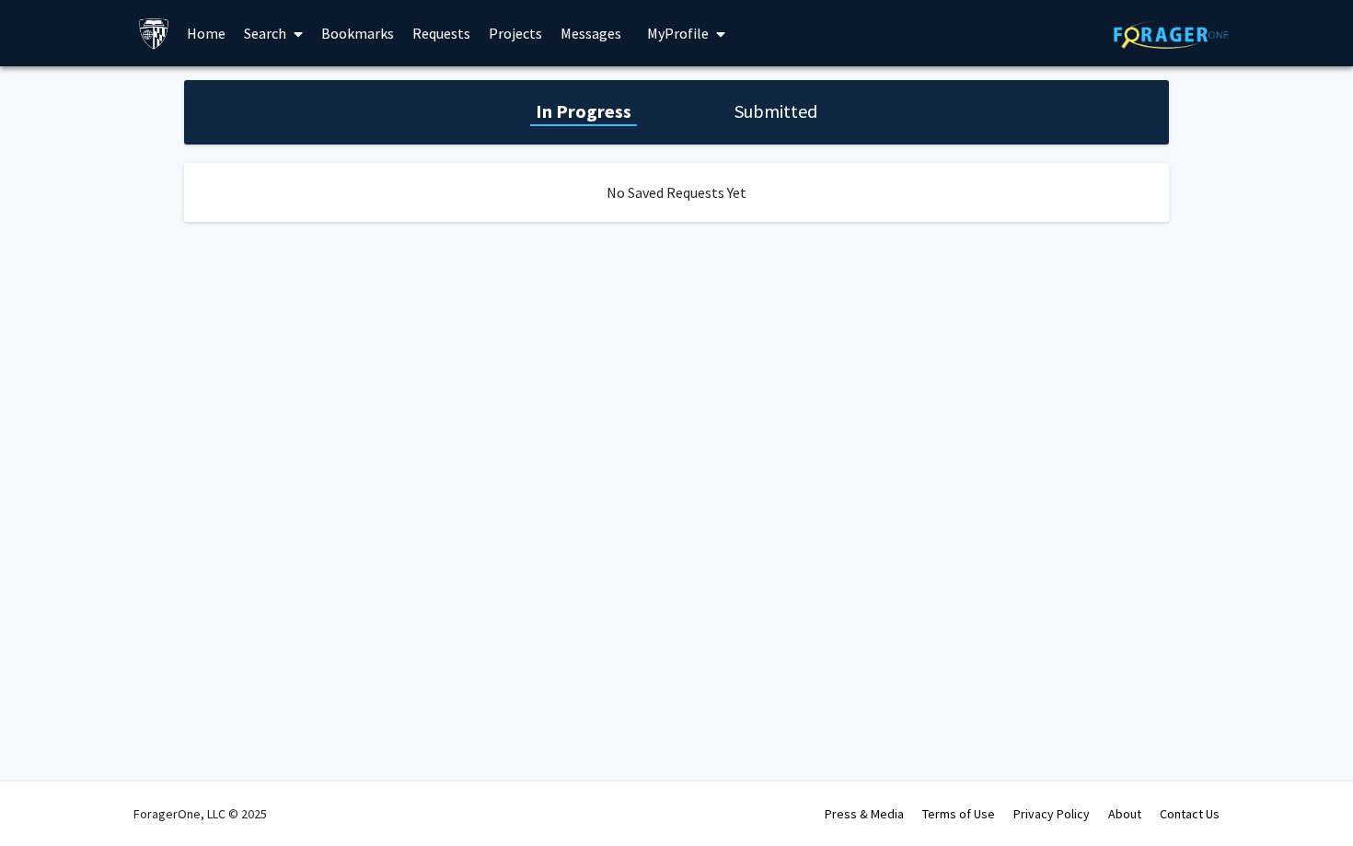
click at [496, 21] on link "Projects" at bounding box center [515, 33] width 72 height 64
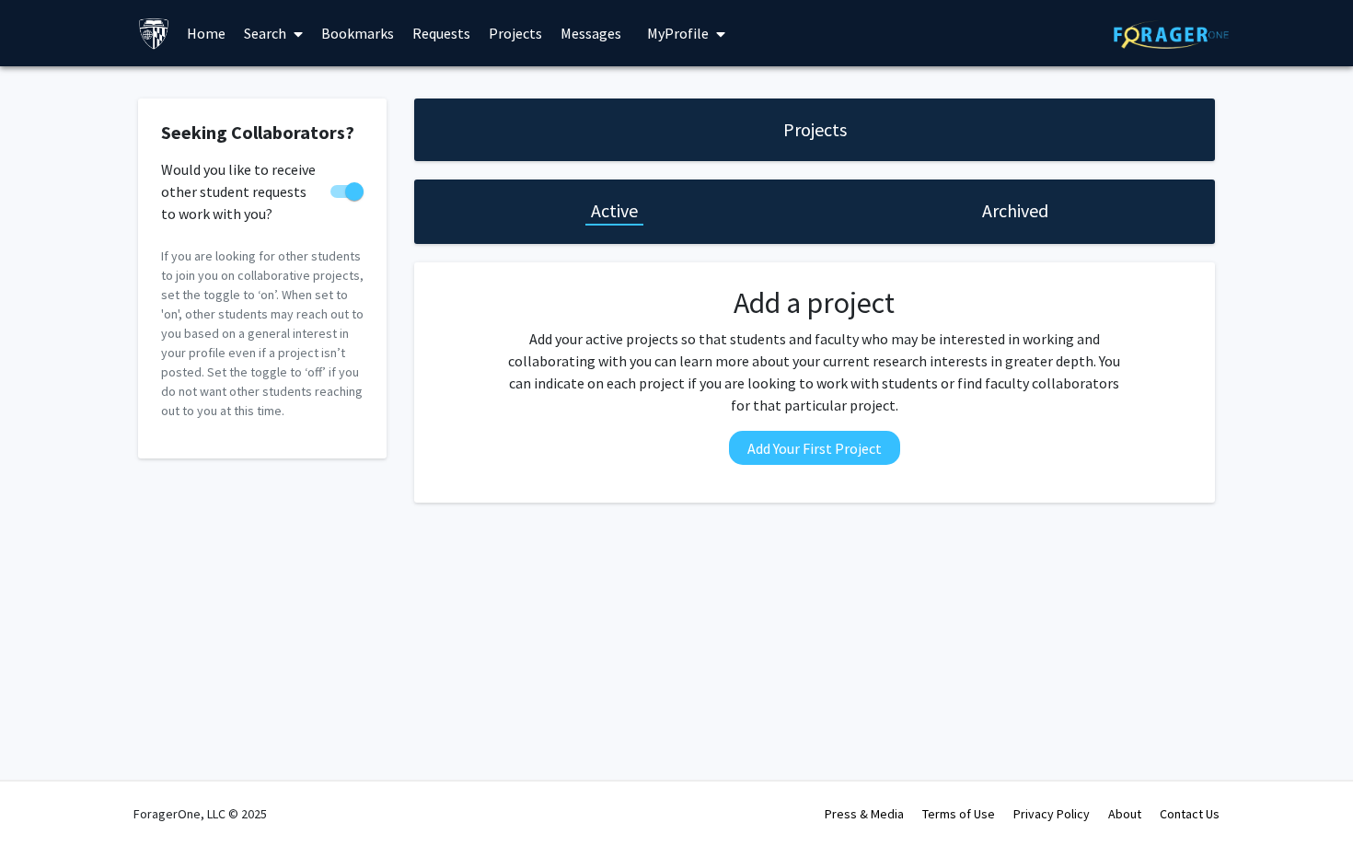
click at [985, 207] on h1 "Archived" at bounding box center [1015, 211] width 66 height 26
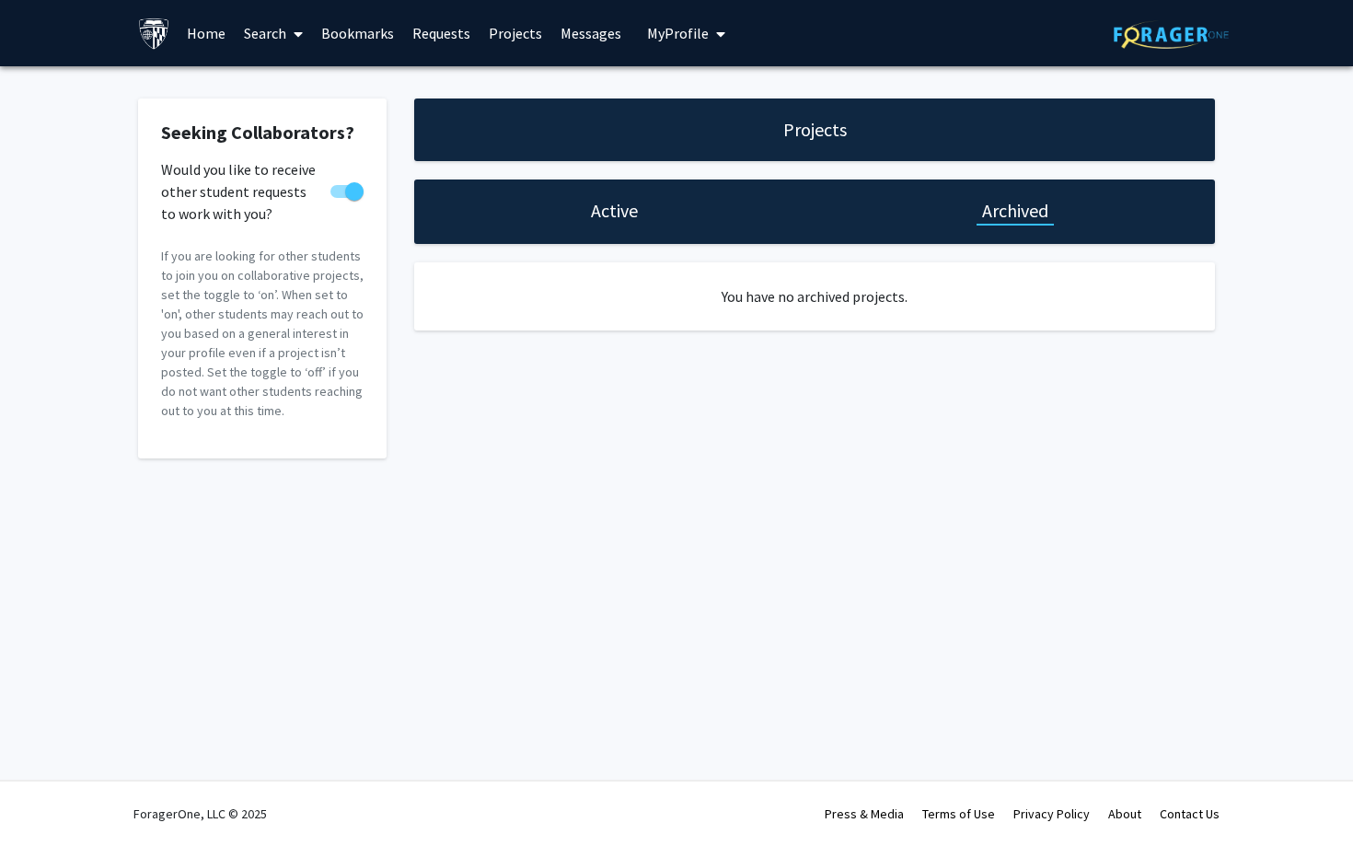
click at [500, 37] on link "Projects" at bounding box center [515, 33] width 72 height 64
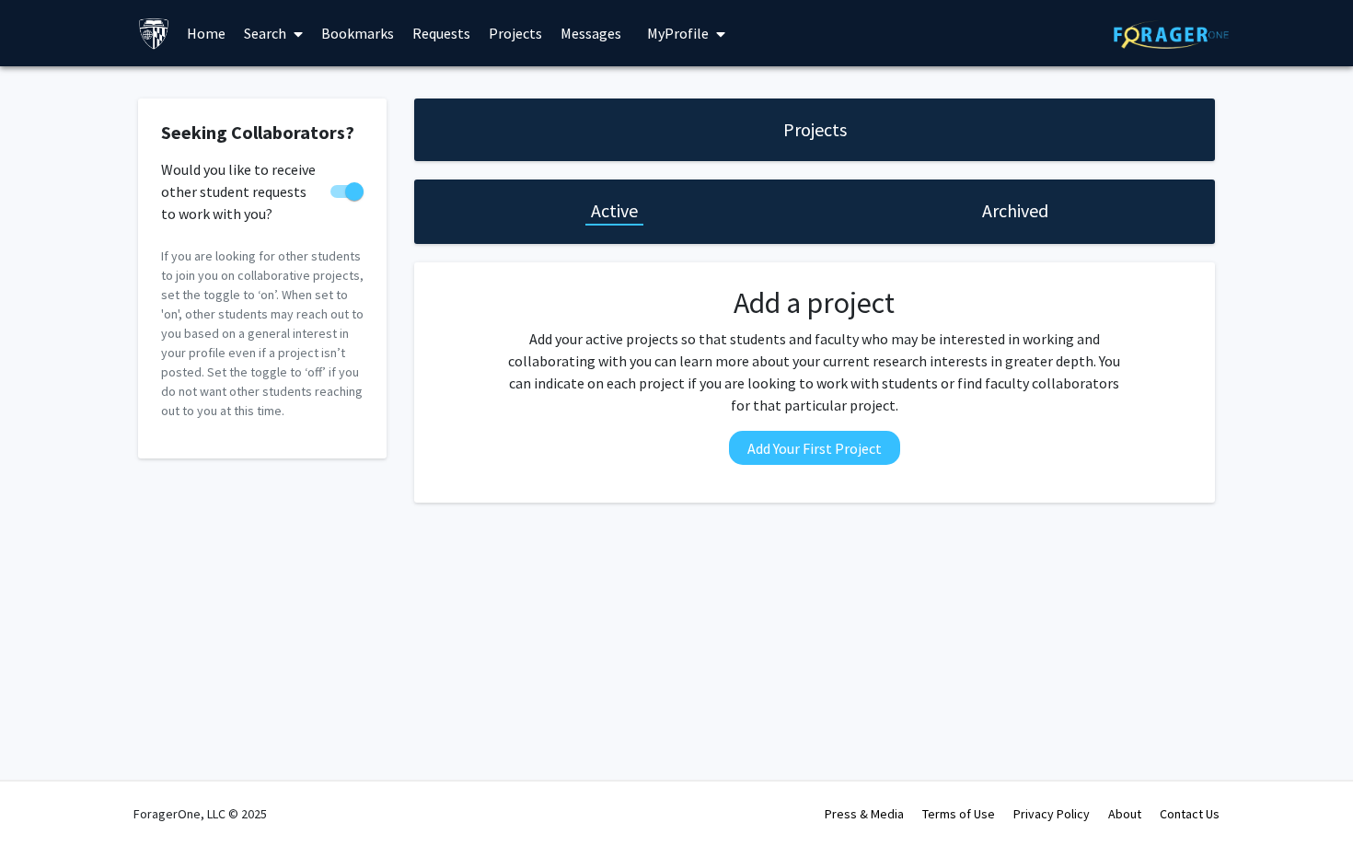
click at [566, 29] on link "Messages" at bounding box center [590, 33] width 79 height 64
